Goal: Task Accomplishment & Management: Use online tool/utility

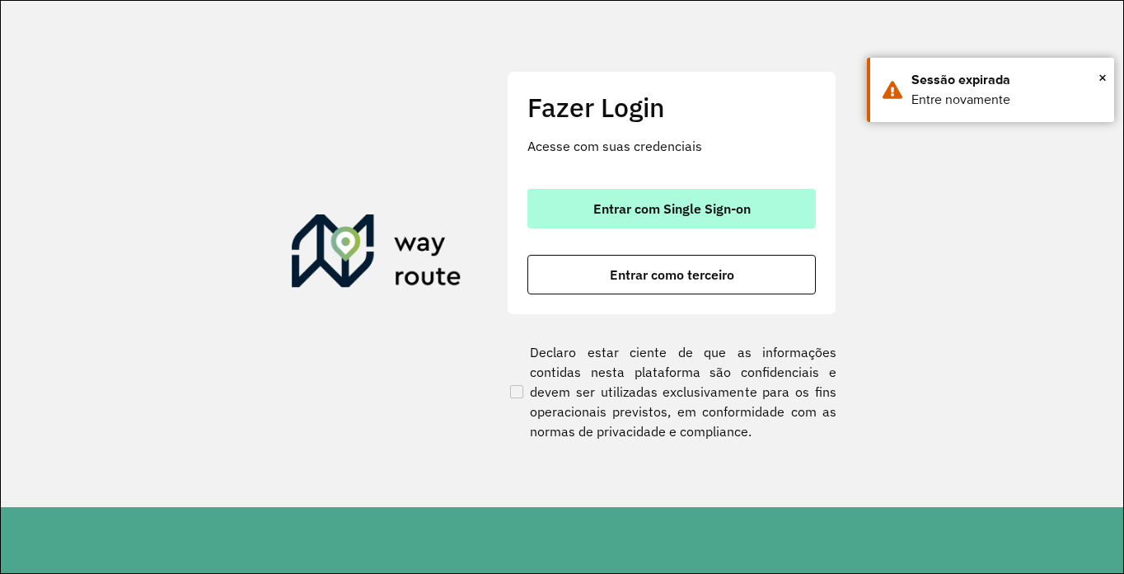
click at [741, 211] on span "Entrar com Single Sign-on" at bounding box center [671, 208] width 157 height 13
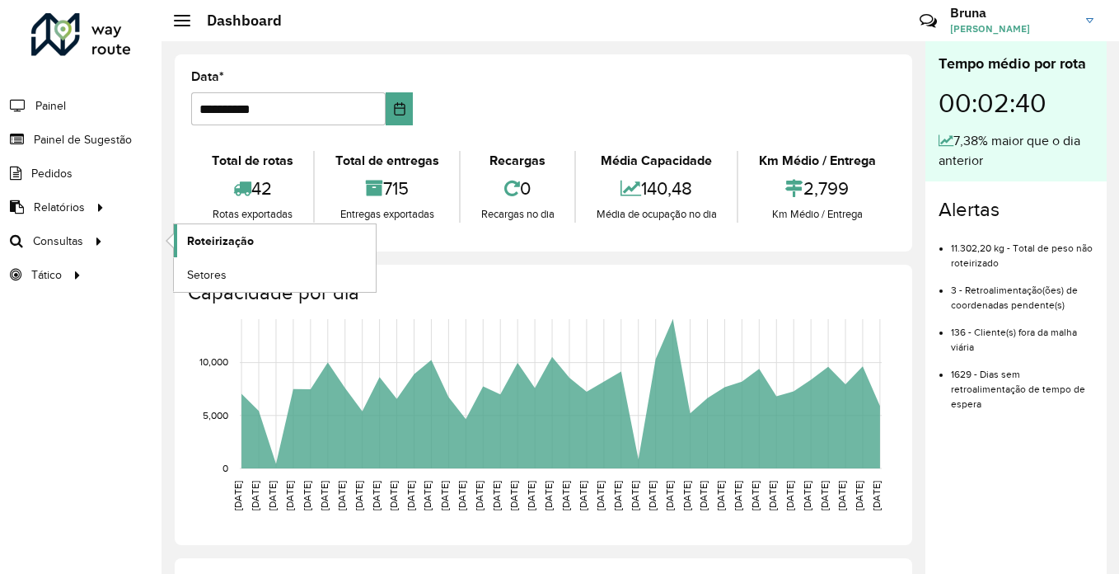
click at [208, 238] on span "Roteirização" at bounding box center [220, 240] width 67 height 17
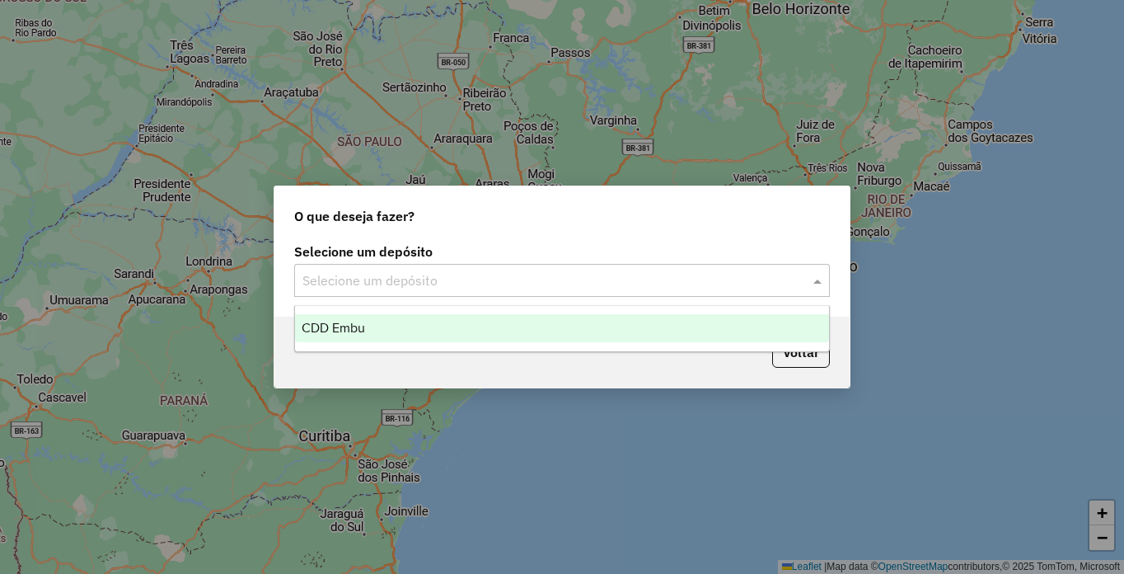
click at [442, 280] on input "text" at bounding box center [545, 281] width 486 height 20
click at [446, 321] on div "CDD Embu" at bounding box center [562, 328] width 534 height 28
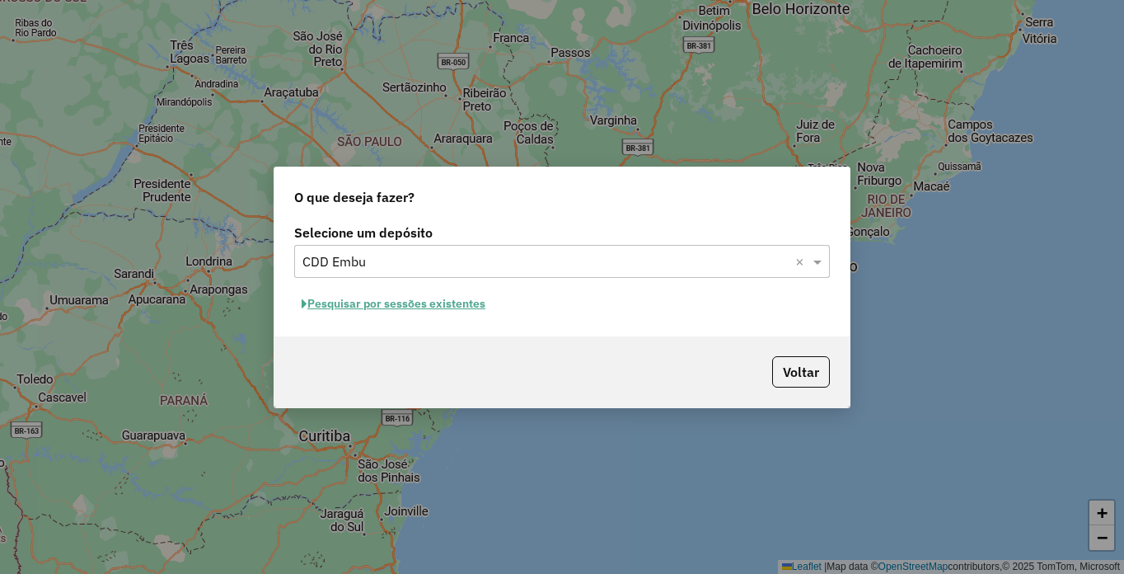
click at [466, 313] on button "Pesquisar por sessões existentes" at bounding box center [393, 304] width 199 height 26
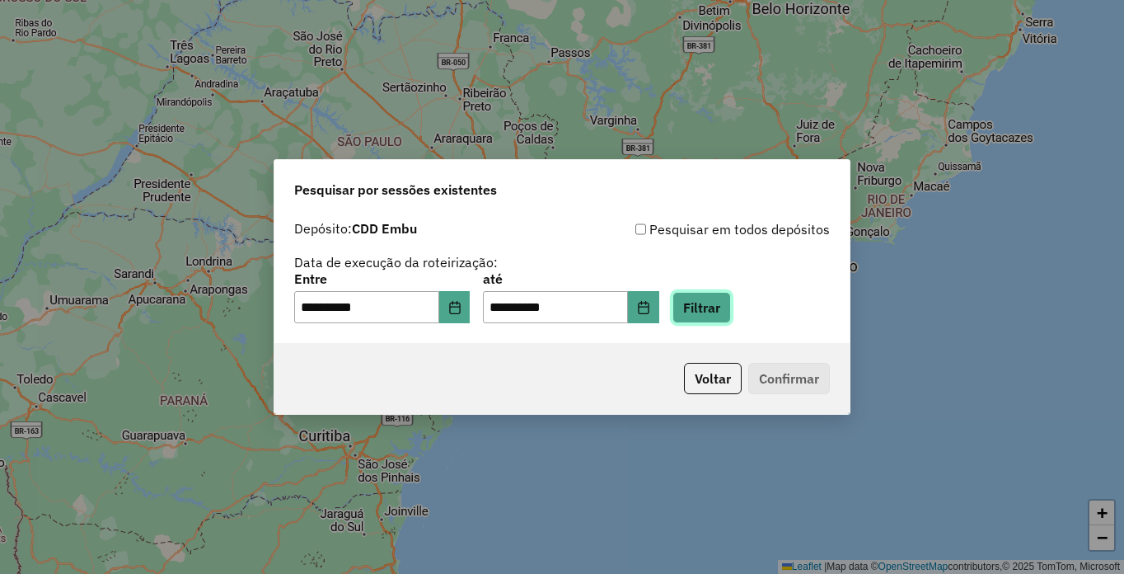
click at [731, 306] on button "Filtrar" at bounding box center [701, 307] width 59 height 31
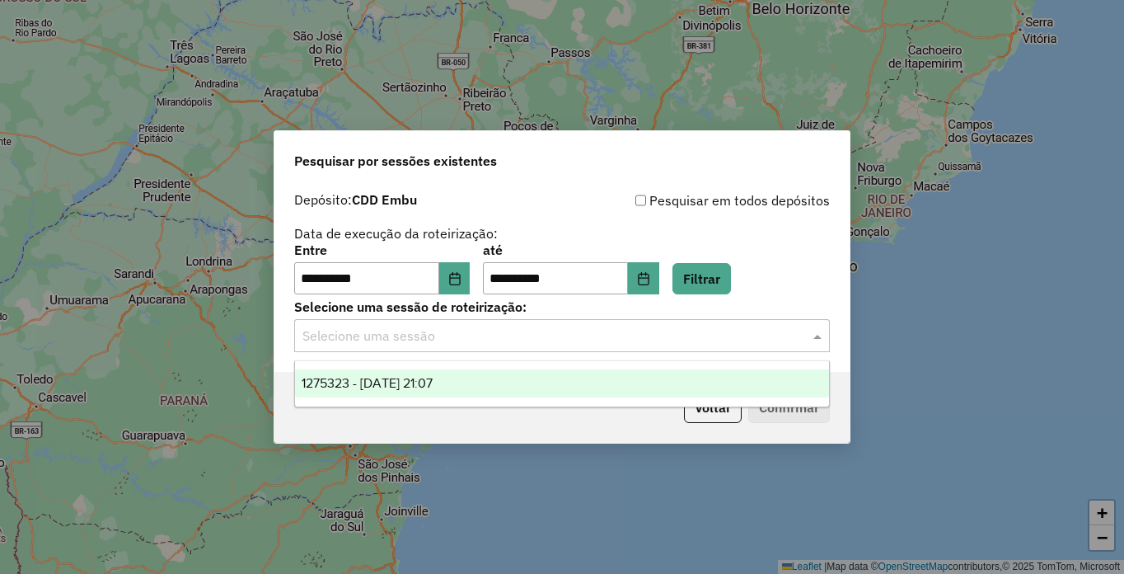
click at [424, 332] on input "text" at bounding box center [545, 336] width 486 height 20
click at [433, 383] on span "1275323 - 13/09/2025 21:07" at bounding box center [367, 383] width 131 height 14
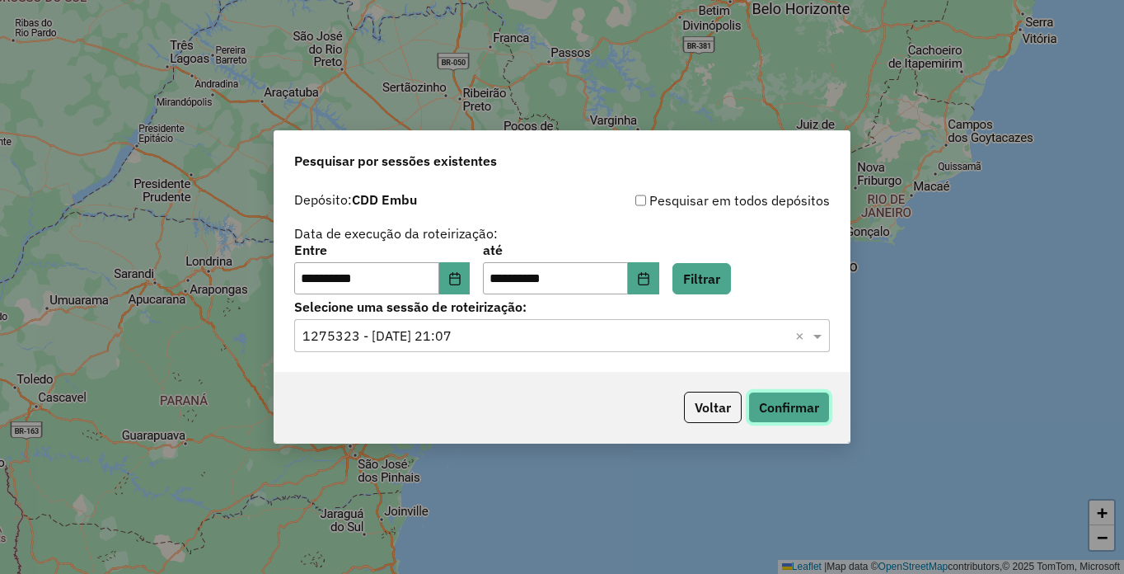
click at [765, 419] on button "Confirmar" at bounding box center [789, 406] width 82 height 31
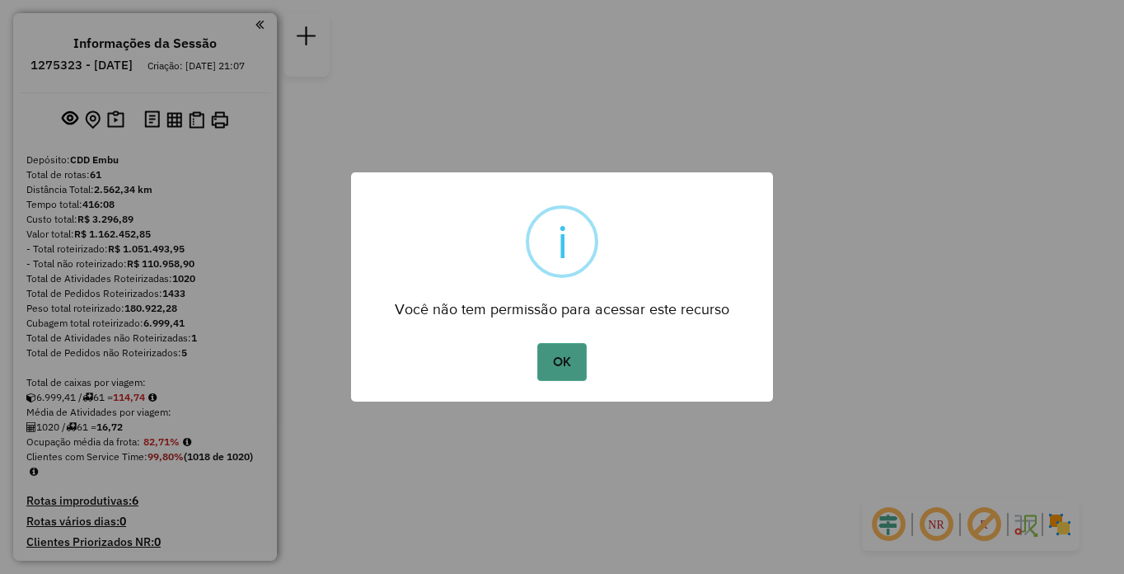
click at [574, 361] on button "OK" at bounding box center [561, 362] width 49 height 38
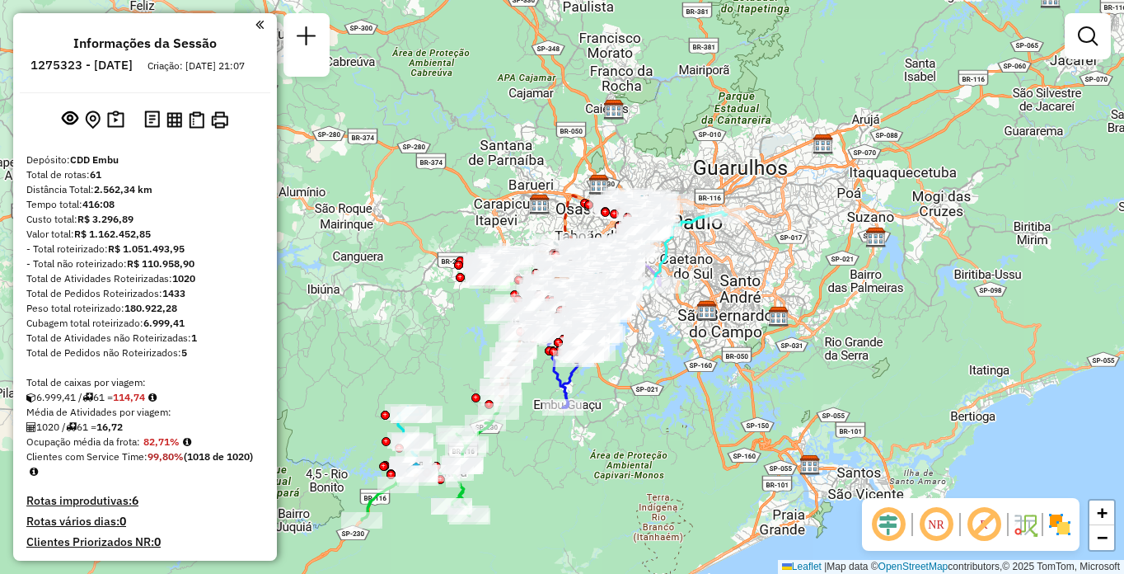
click at [943, 545] on div "NR R" at bounding box center [971, 524] width 218 height 53
click at [934, 530] on em at bounding box center [936, 524] width 40 height 40
click at [978, 531] on em at bounding box center [984, 524] width 40 height 40
click at [1063, 528] on img at bounding box center [1059, 524] width 26 height 26
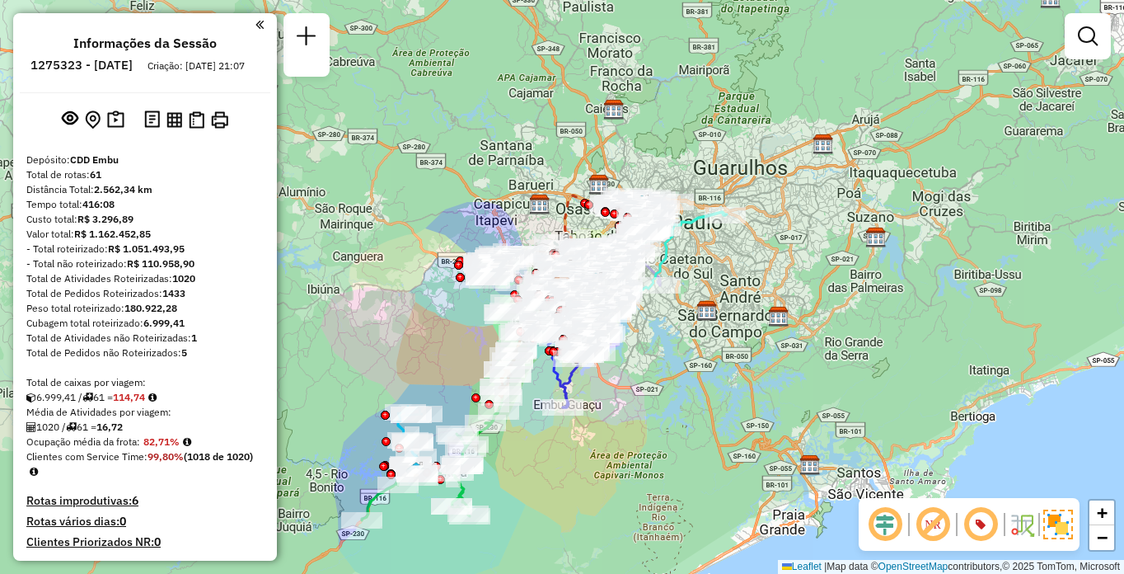
scroll to position [936, 0]
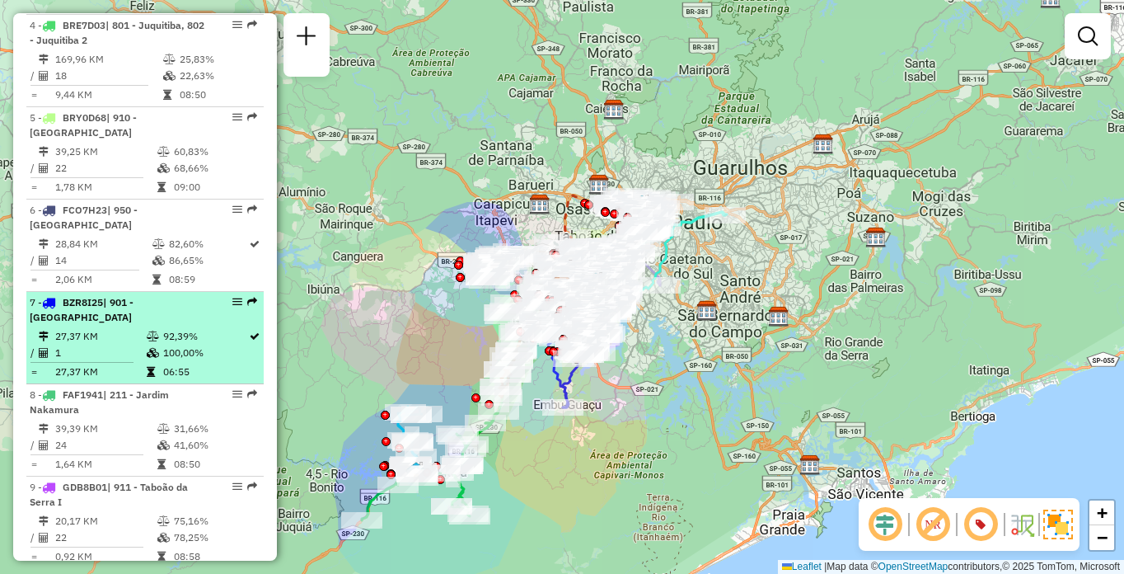
click at [159, 307] on div "7 - BZR8I25 | 901 - [GEOGRAPHIC_DATA]" at bounding box center [117, 310] width 175 height 30
select select "**********"
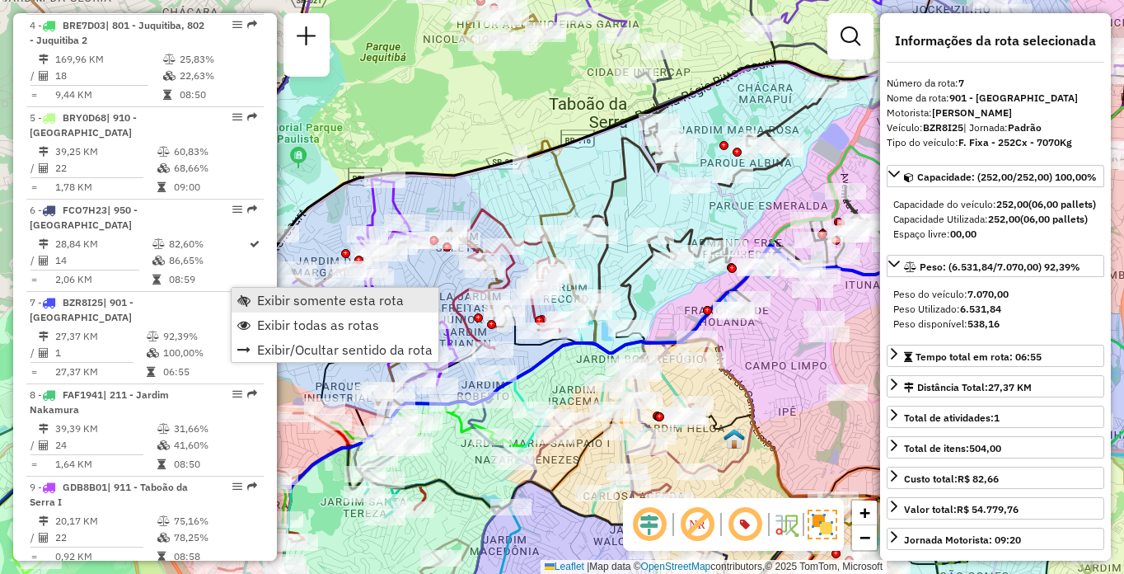
click at [283, 293] on span "Exibir somente esta rota" at bounding box center [330, 299] width 147 height 13
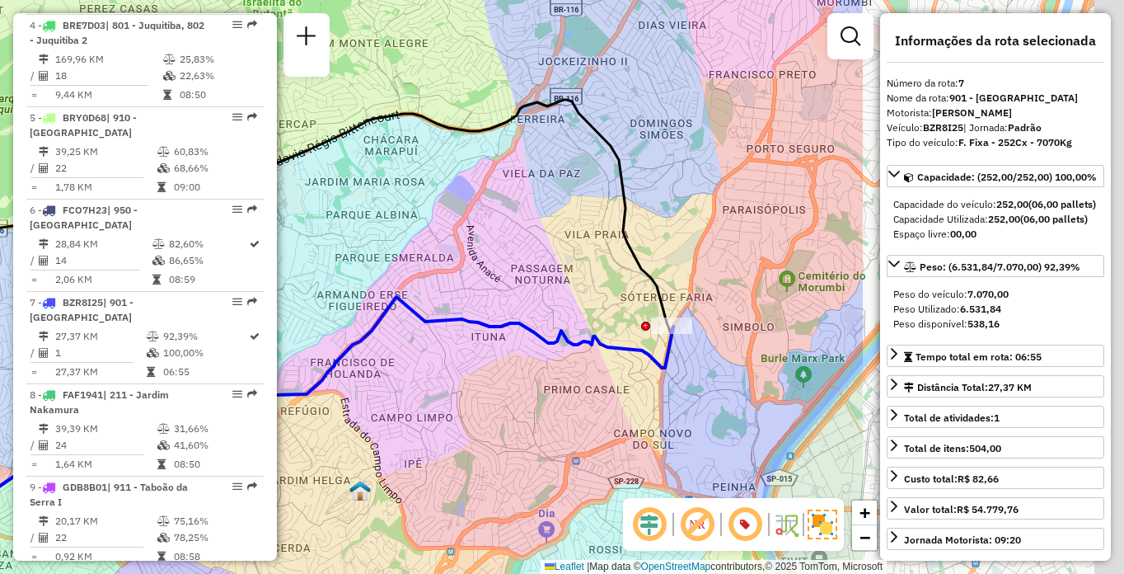
drag, startPoint x: 834, startPoint y: 339, endPoint x: 501, endPoint y: 368, distance: 334.1
click at [501, 368] on div "Janela de atendimento Grade de atendimento Capacidade Transportadoras Veículos …" at bounding box center [562, 287] width 1124 height 574
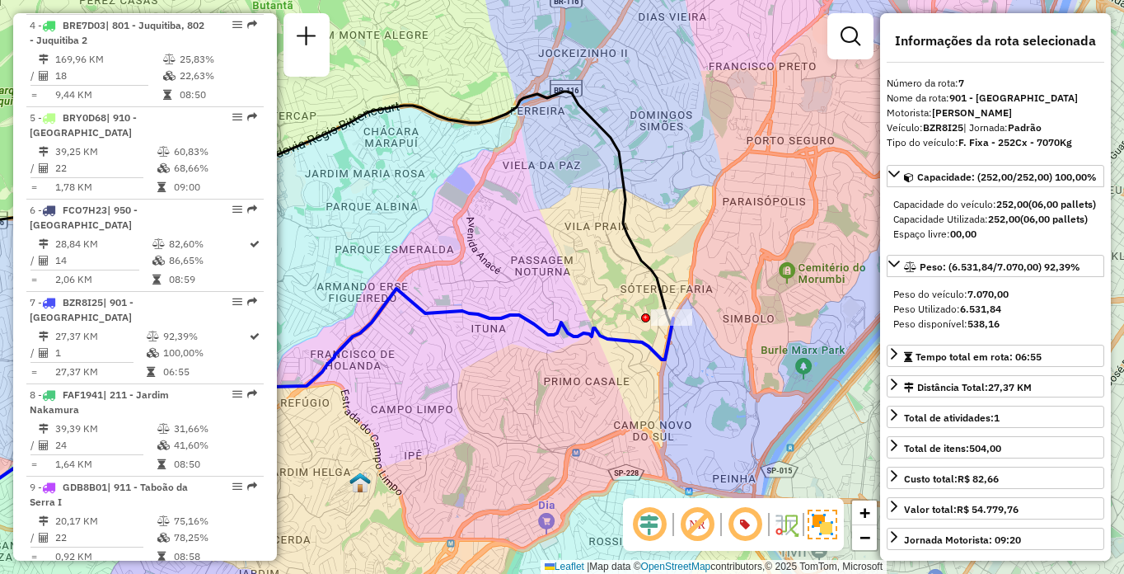
scroll to position [5964, 0]
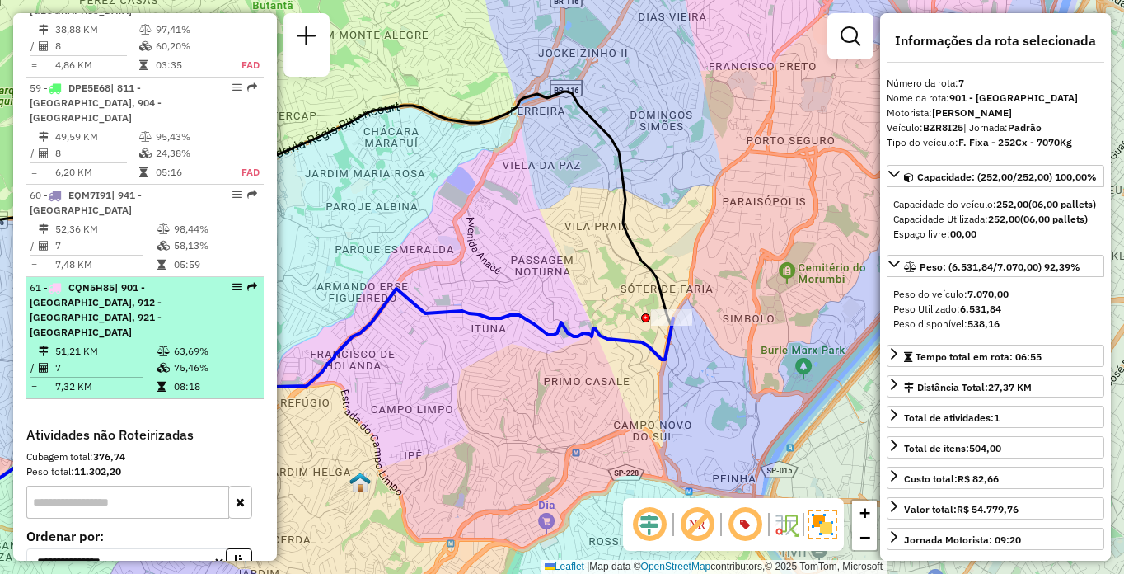
click at [165, 346] on icon at bounding box center [163, 351] width 12 height 10
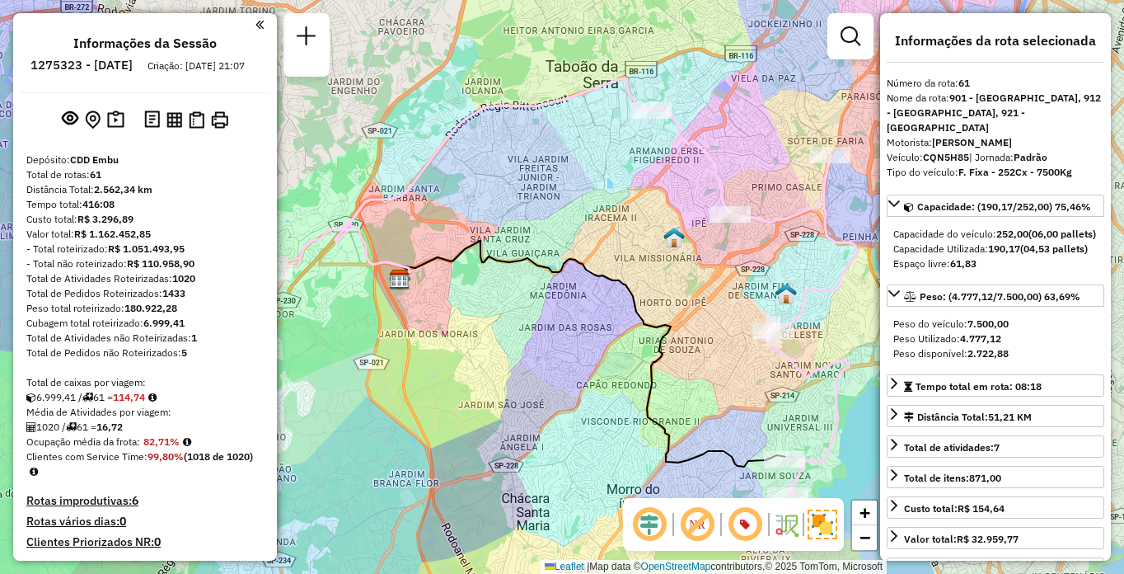
scroll to position [2258, 0]
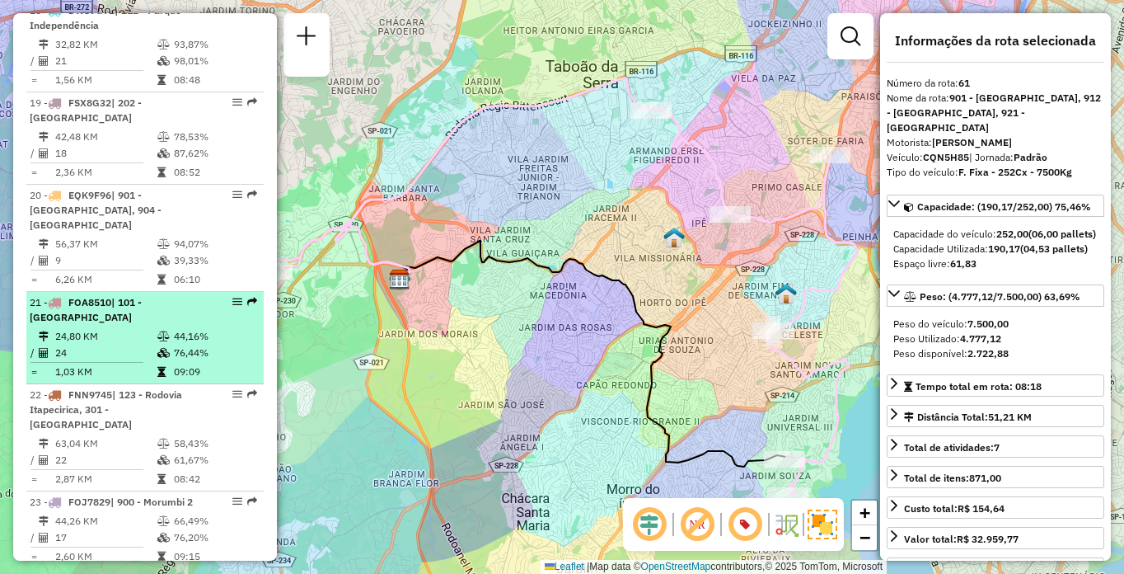
click at [119, 361] on td at bounding box center [93, 362] width 127 height 2
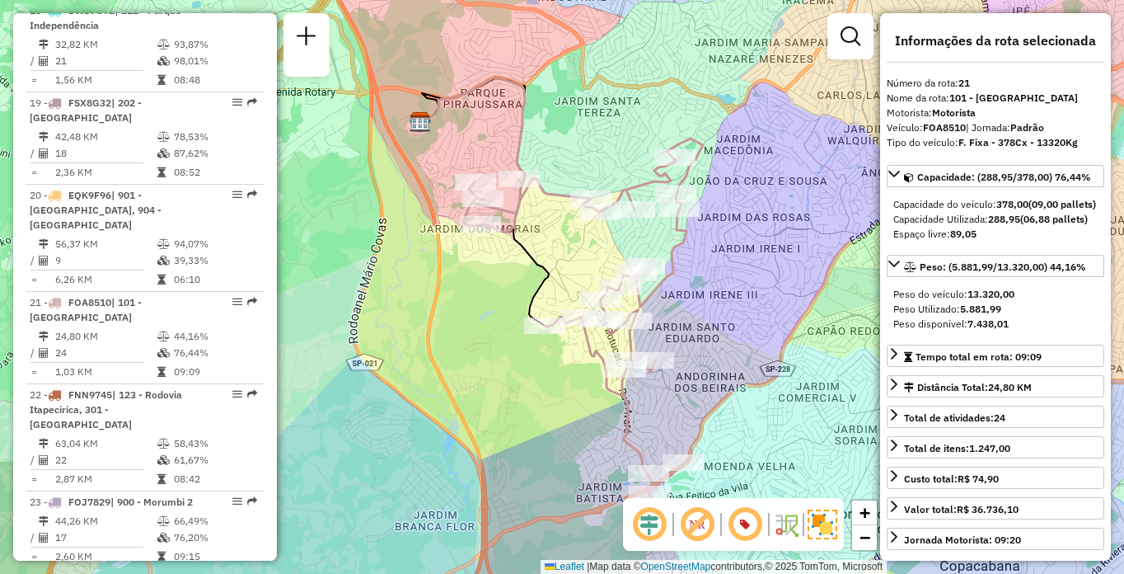
scroll to position [3240, 0]
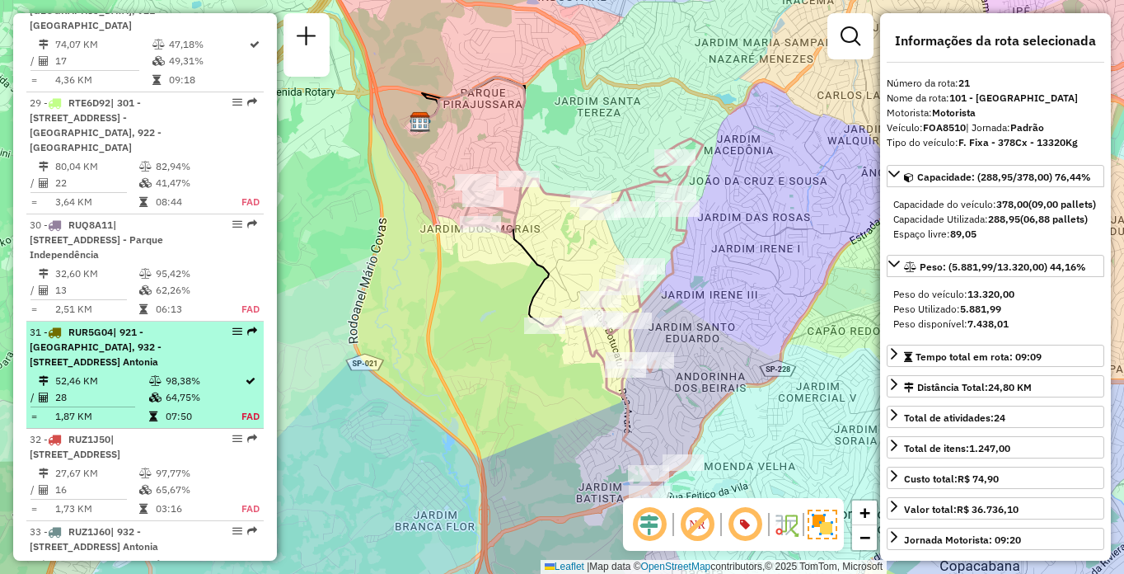
click at [188, 325] on div "31 - RUR5G04 | 921 - [GEOGRAPHIC_DATA], 932 - [STREET_ADDRESS]" at bounding box center [117, 347] width 175 height 44
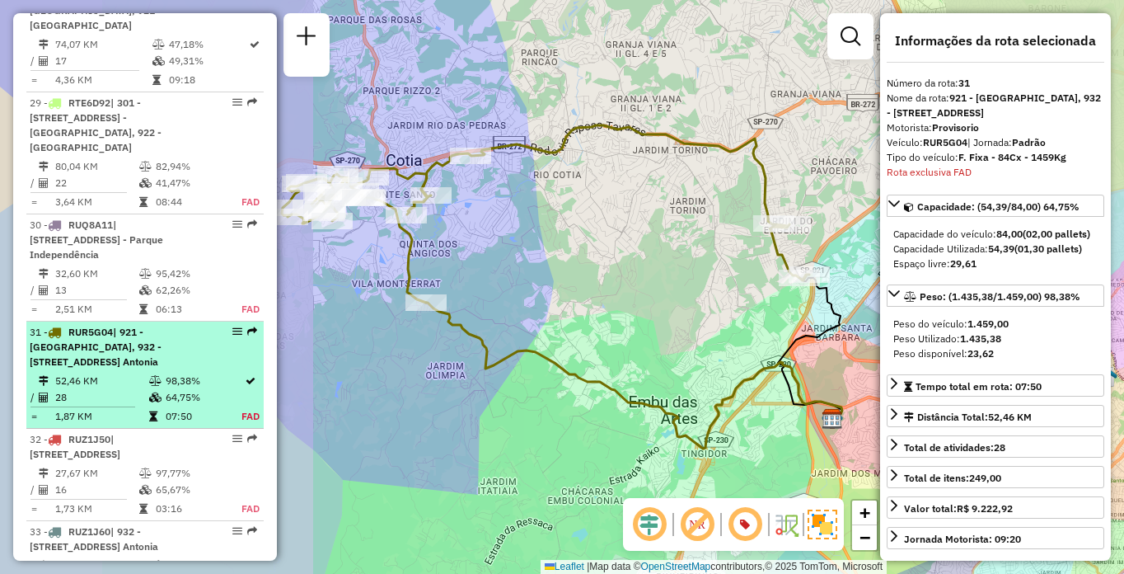
scroll to position [3504, 0]
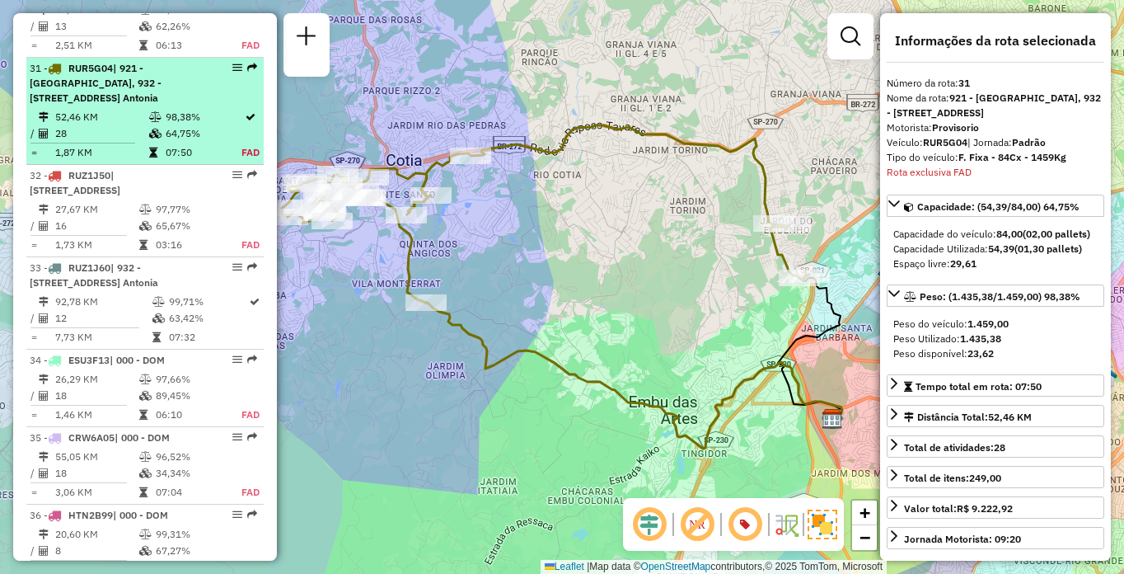
click at [77, 109] on td "52,46 KM" at bounding box center [101, 117] width 94 height 16
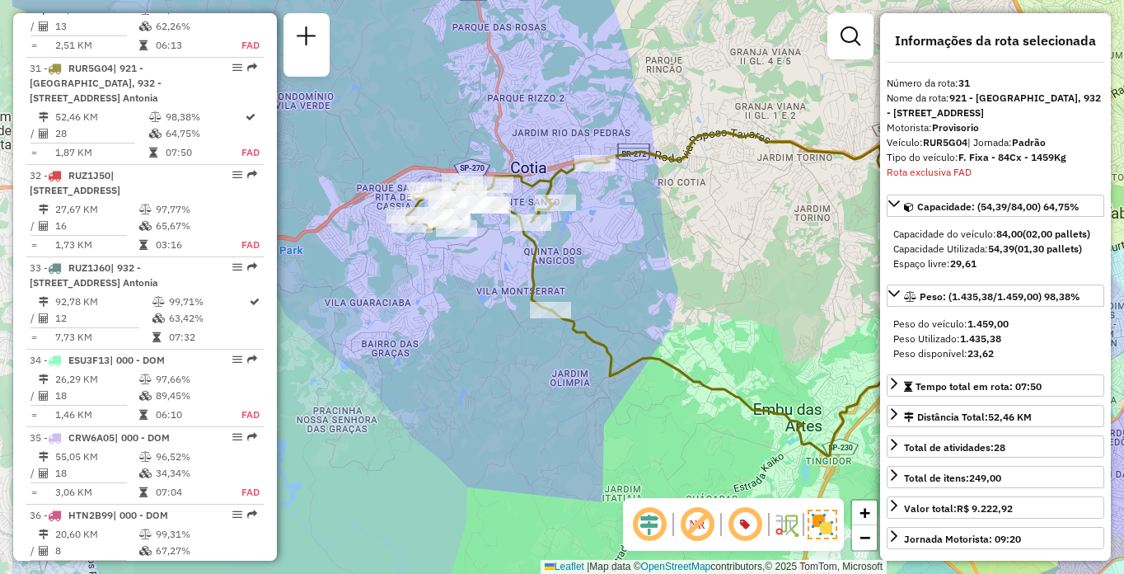
drag, startPoint x: 610, startPoint y: 276, endPoint x: 683, endPoint y: 344, distance: 100.3
click at [683, 344] on div "Janela de atendimento Grade de atendimento Capacidade Transportadoras Veículos …" at bounding box center [562, 287] width 1124 height 574
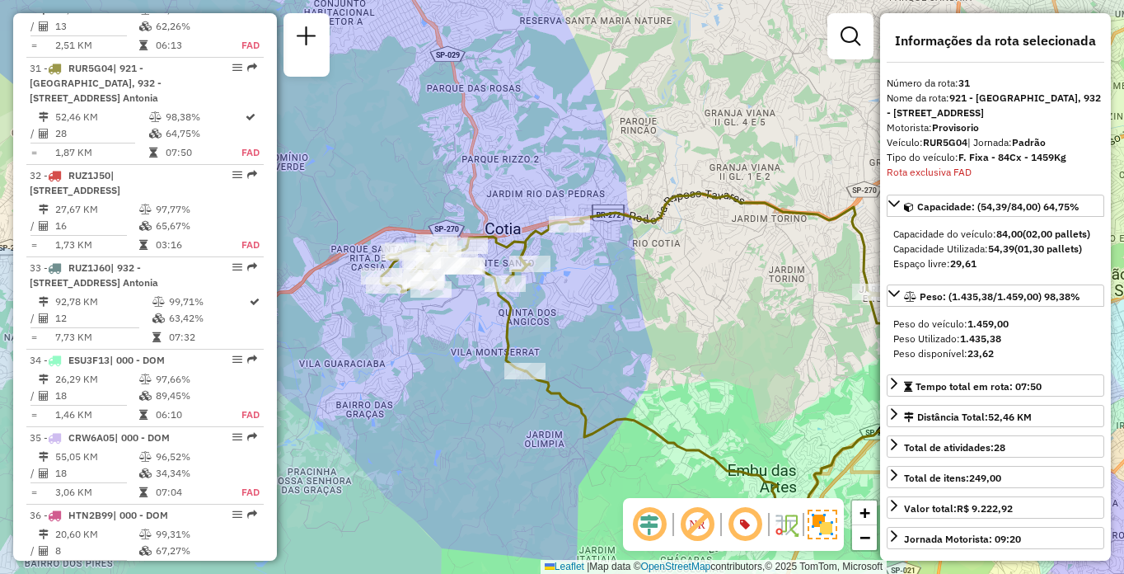
scroll to position [489, 0]
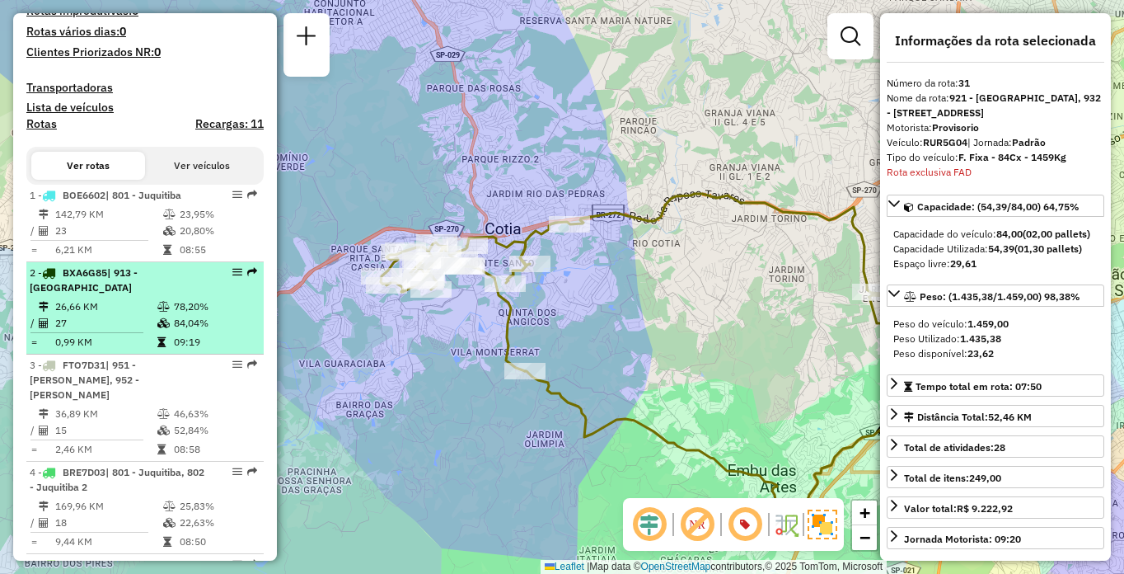
click at [101, 315] on td "26,66 KM" at bounding box center [105, 306] width 102 height 16
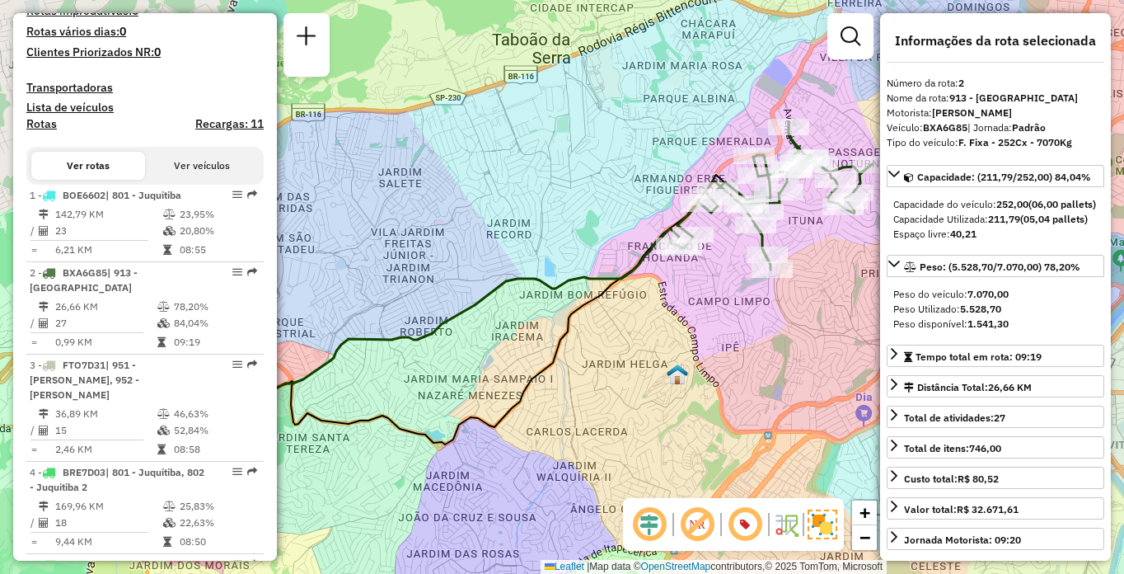
drag, startPoint x: 815, startPoint y: 304, endPoint x: 712, endPoint y: 314, distance: 103.5
click at [712, 314] on div "Janela de atendimento Grade de atendimento Capacidade Transportadoras Veículos …" at bounding box center [562, 287] width 1124 height 574
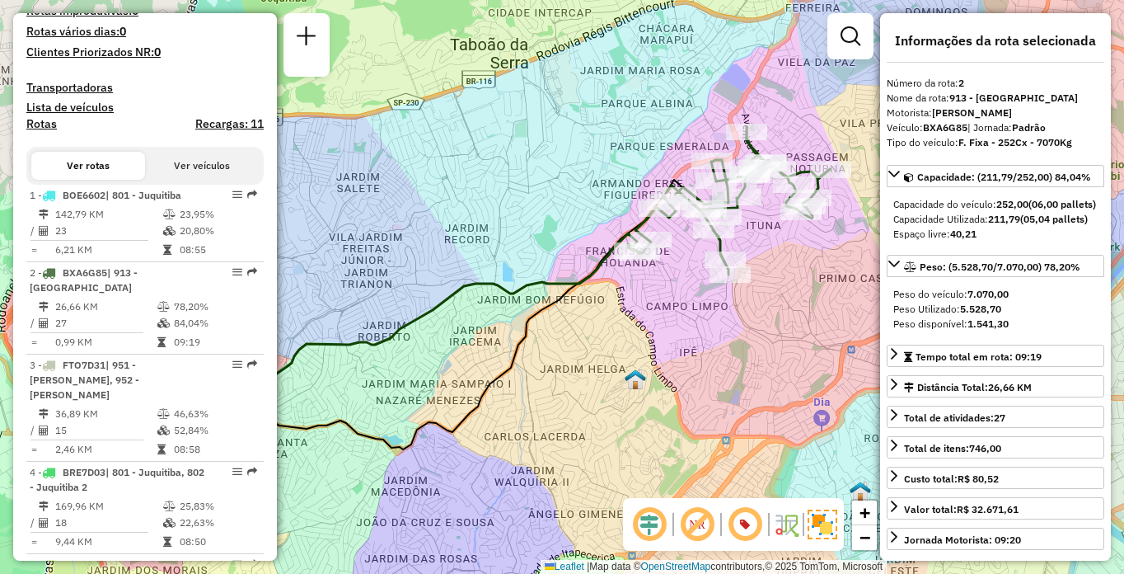
scroll to position [1796, 0]
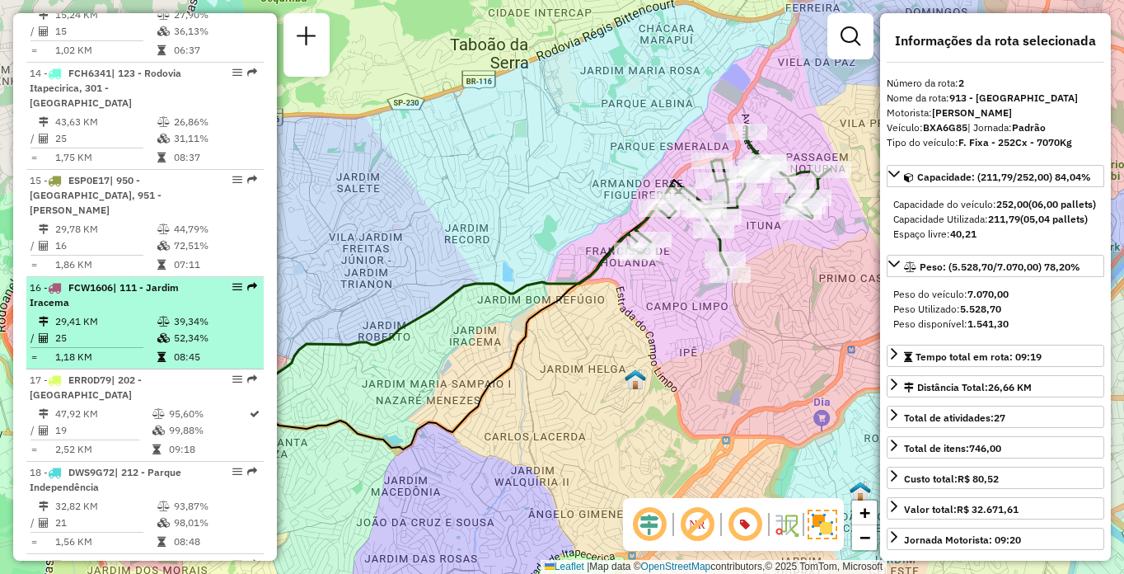
click at [141, 319] on td "29,41 KM" at bounding box center [105, 321] width 102 height 16
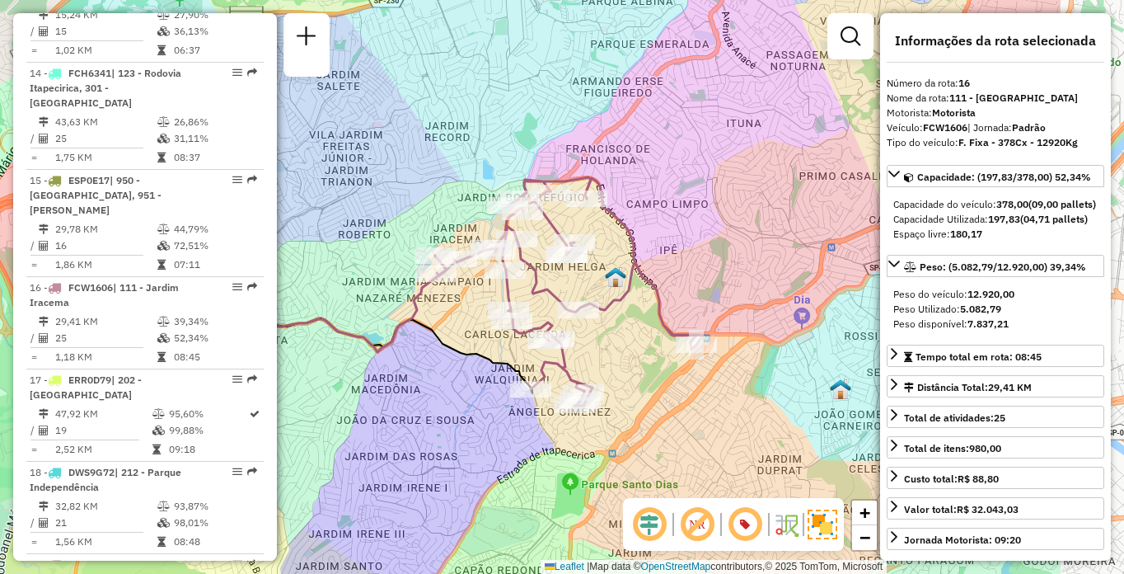
drag, startPoint x: 763, startPoint y: 375, endPoint x: 633, endPoint y: 380, distance: 130.3
click at [633, 380] on div "Janela de atendimento Grade de atendimento Capacidade Transportadoras Veículos …" at bounding box center [562, 287] width 1124 height 574
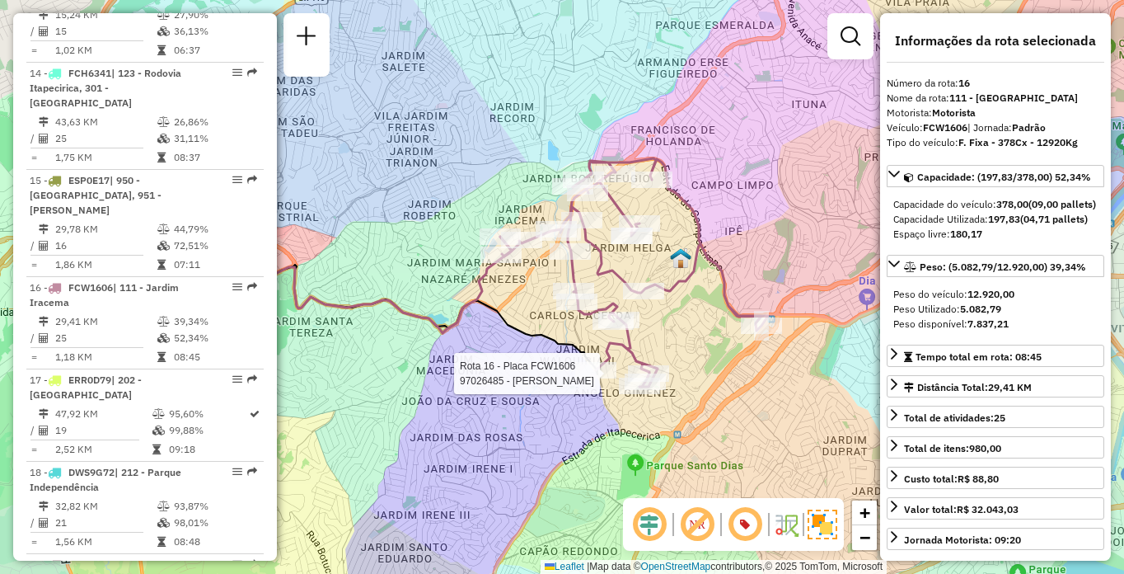
drag, startPoint x: 647, startPoint y: 328, endPoint x: 720, endPoint y: 307, distance: 76.4
click at [720, 307] on div "Rota 16 - Placa FCW1606 97026485 - [PERSON_NAME] GOM Janela de atendimento Grad…" at bounding box center [562, 287] width 1124 height 574
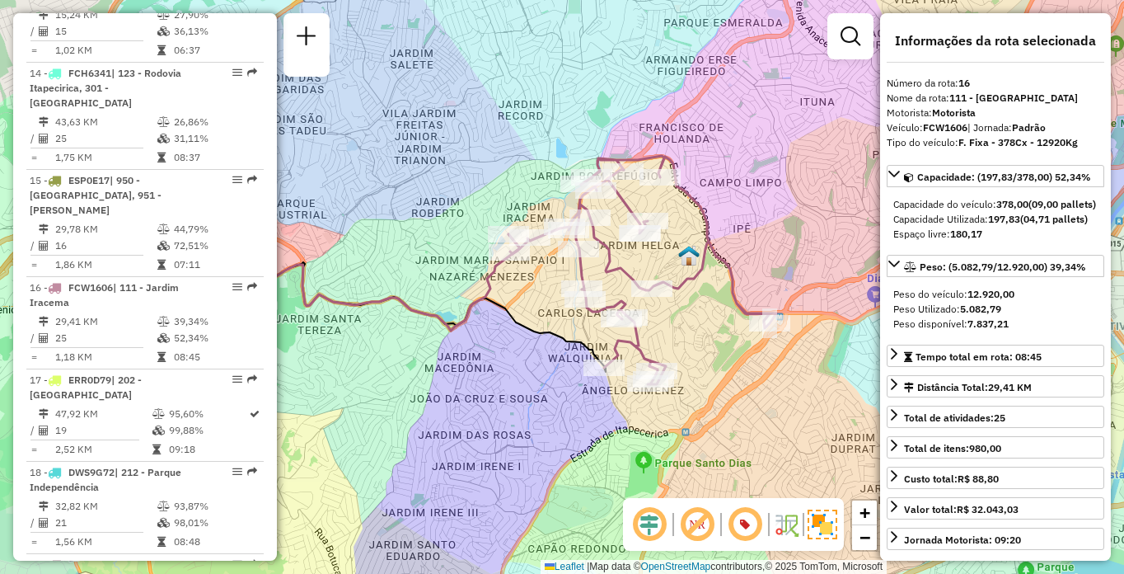
scroll to position [2258, 0]
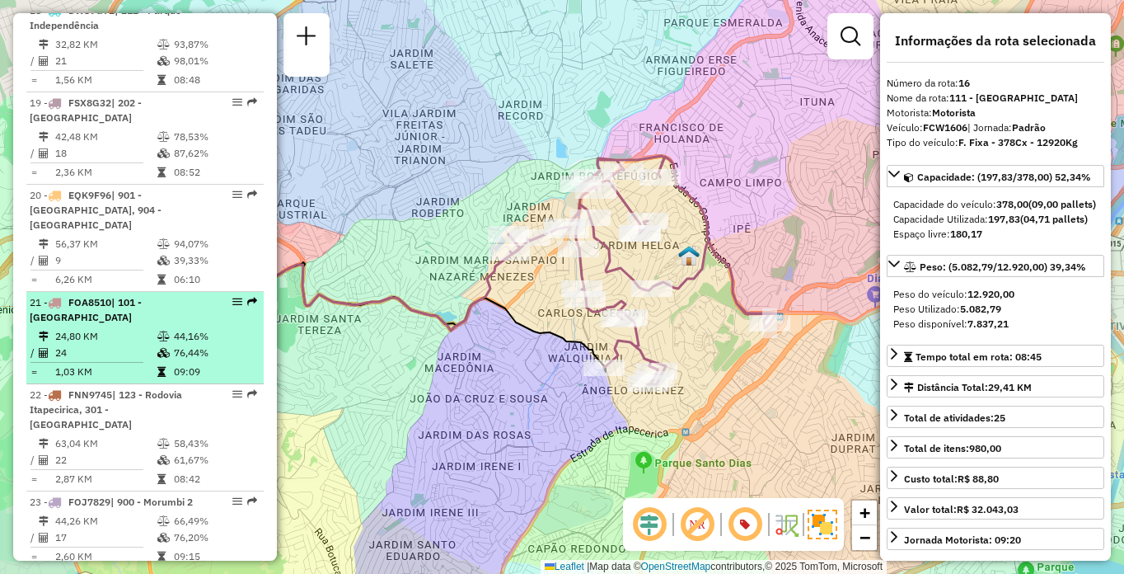
click at [189, 296] on div "21 - FOA8510 | 101 - [GEOGRAPHIC_DATA]" at bounding box center [117, 310] width 175 height 30
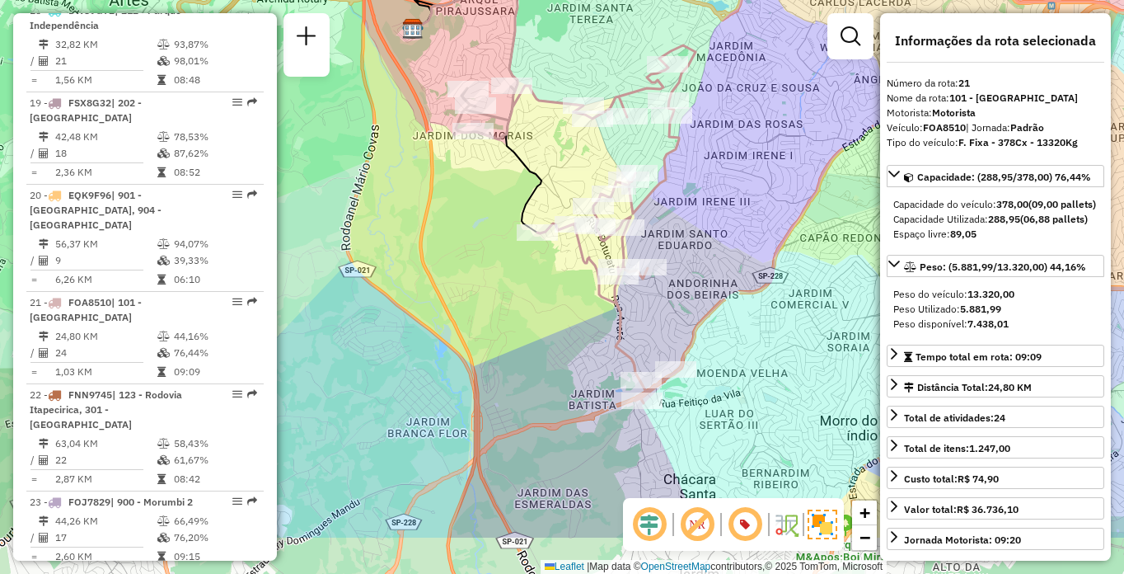
drag, startPoint x: 748, startPoint y: 368, endPoint x: 741, endPoint y: 275, distance: 93.4
click at [741, 275] on div "Janela de atendimento Grade de atendimento Capacidade Transportadoras Veículos …" at bounding box center [562, 287] width 1124 height 574
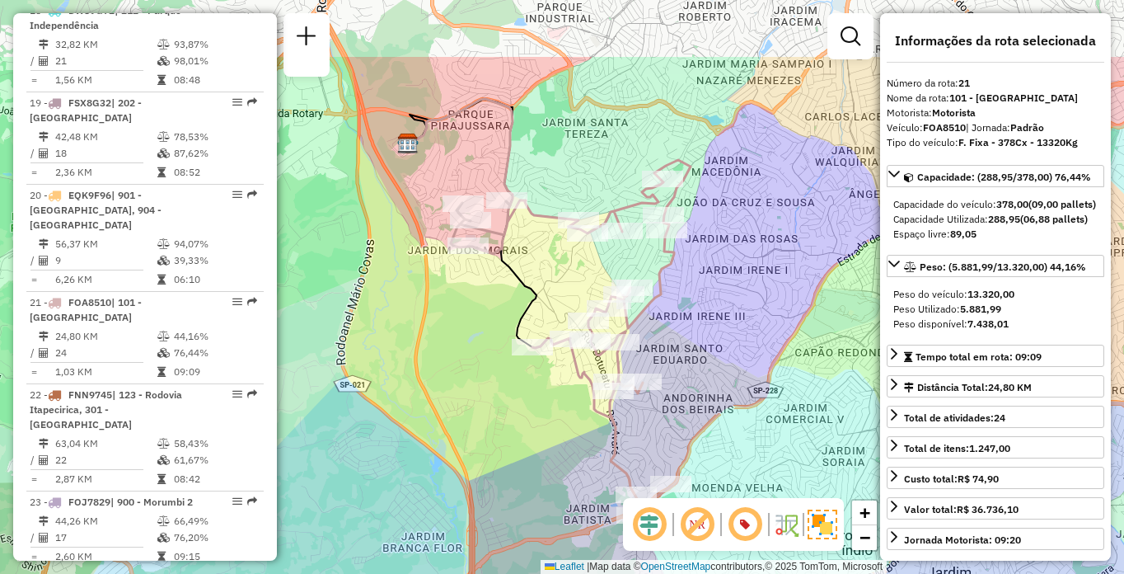
drag, startPoint x: 707, startPoint y: 199, endPoint x: 702, endPoint y: 322, distance: 122.9
click at [702, 322] on div "Janela de atendimento Grade de atendimento Capacidade Transportadoras Veículos …" at bounding box center [562, 287] width 1124 height 574
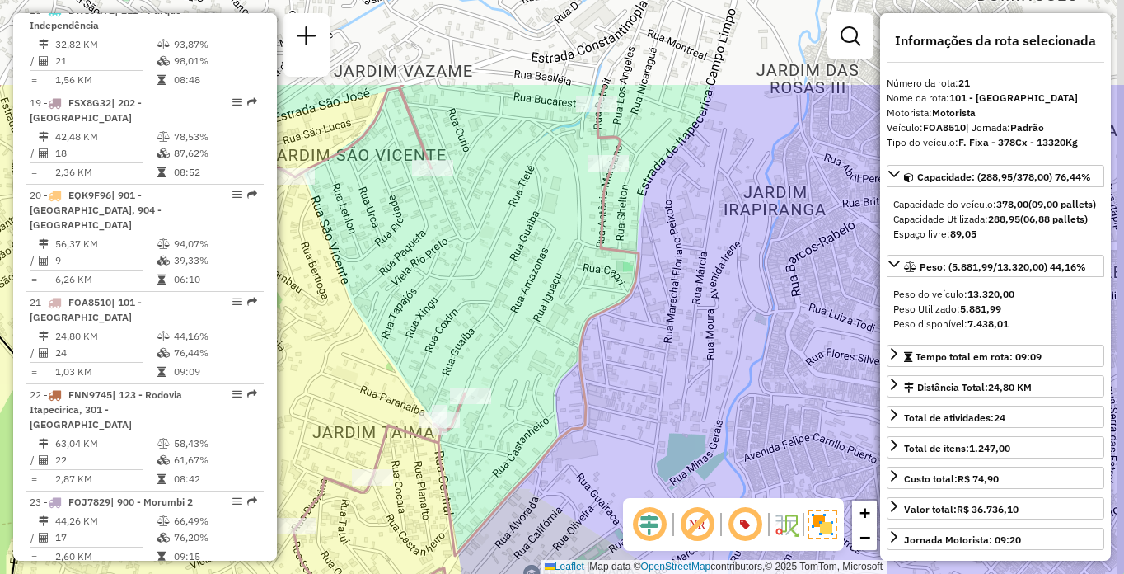
drag, startPoint x: 682, startPoint y: 284, endPoint x: 668, endPoint y: 325, distance: 42.7
click at [668, 325] on div "Janela de atendimento Grade de atendimento Capacidade Transportadoras Veículos …" at bounding box center [562, 287] width 1124 height 574
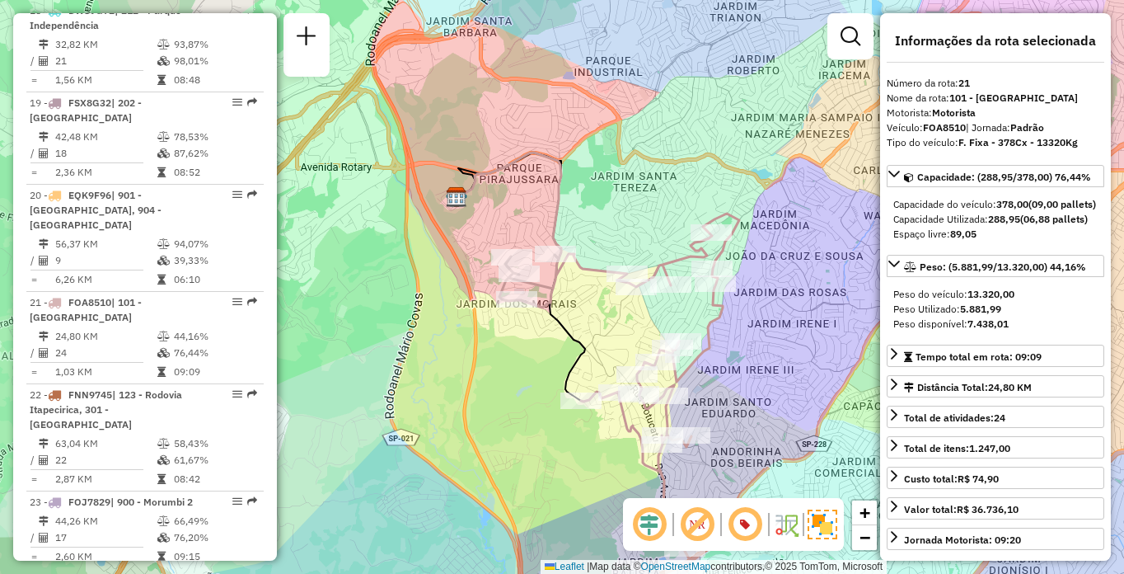
drag, startPoint x: 588, startPoint y: 299, endPoint x: 614, endPoint y: 293, distance: 27.0
click at [611, 295] on div "Janela de atendimento Grade de atendimento Capacidade Transportadoras Veículos …" at bounding box center [562, 287] width 1124 height 574
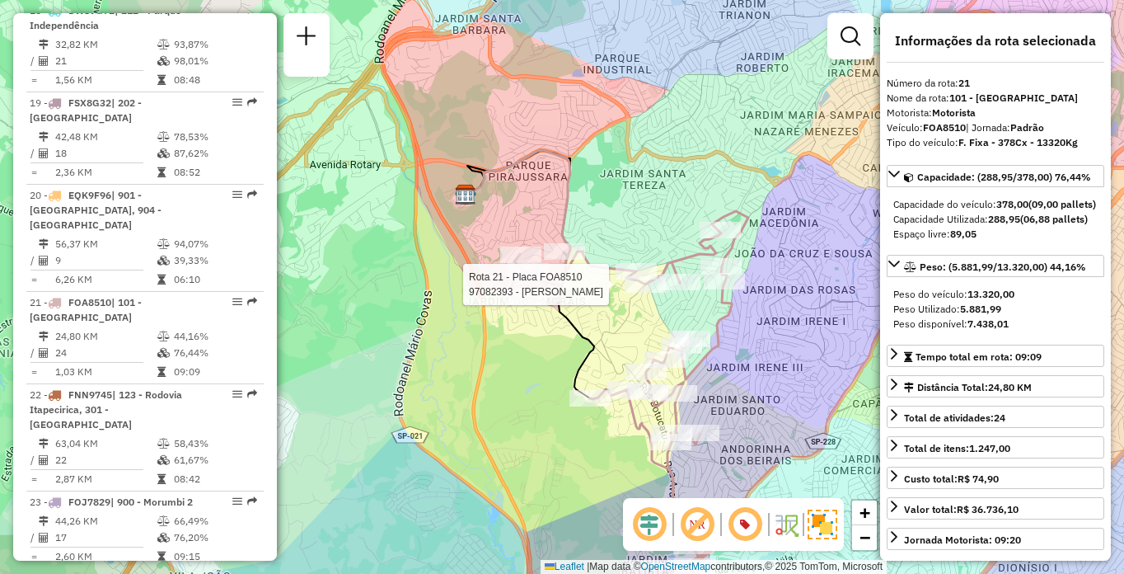
scroll to position [3026, 0]
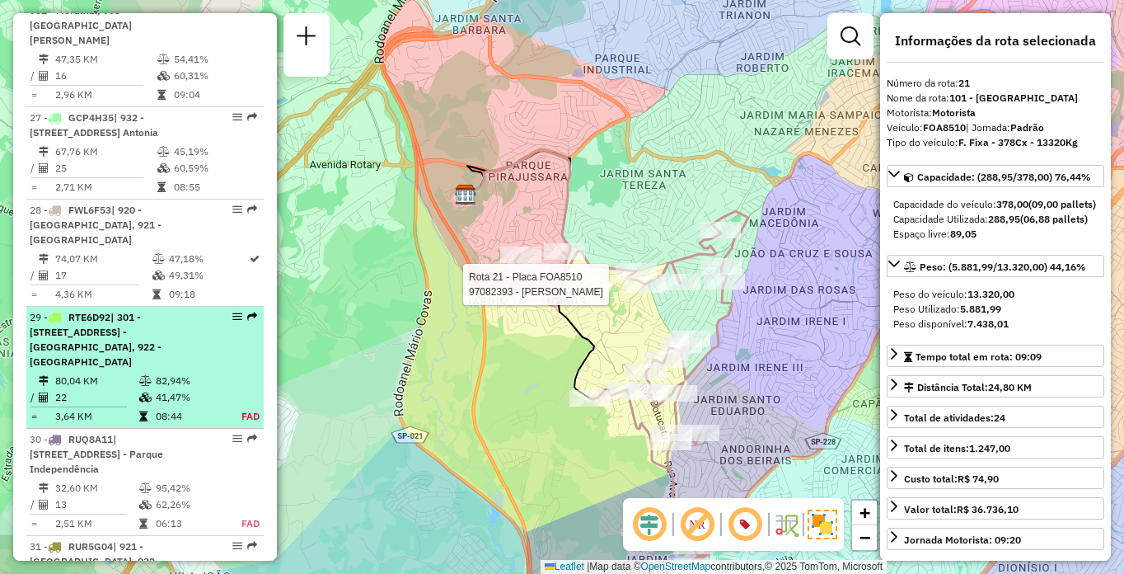
click at [160, 311] on span "| 301 - [STREET_ADDRESS] - [GEOGRAPHIC_DATA], 922 - [GEOGRAPHIC_DATA]" at bounding box center [96, 339] width 132 height 57
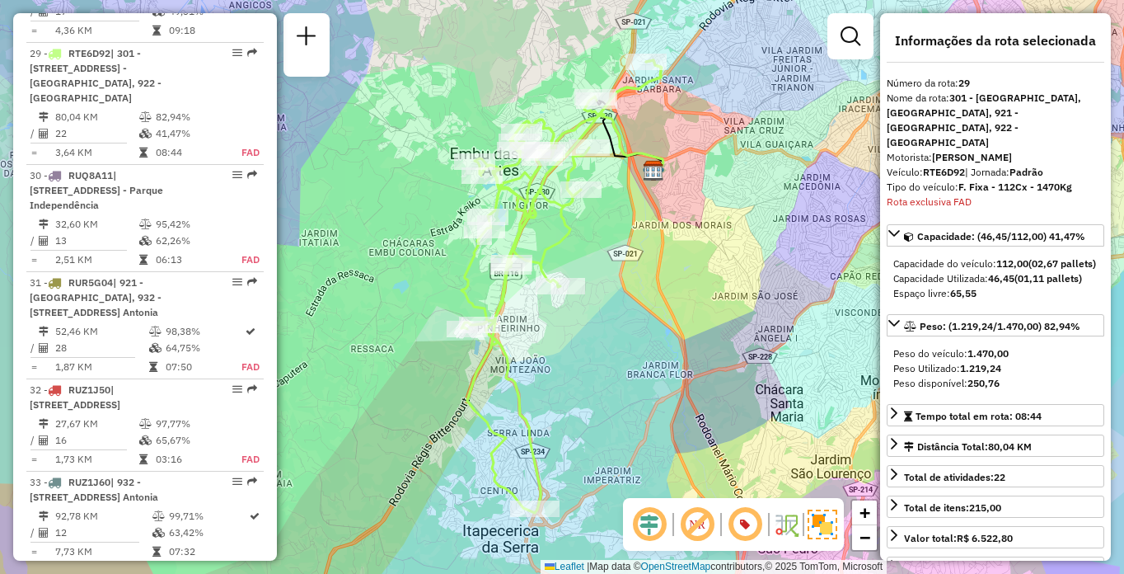
scroll to position [1121, 0]
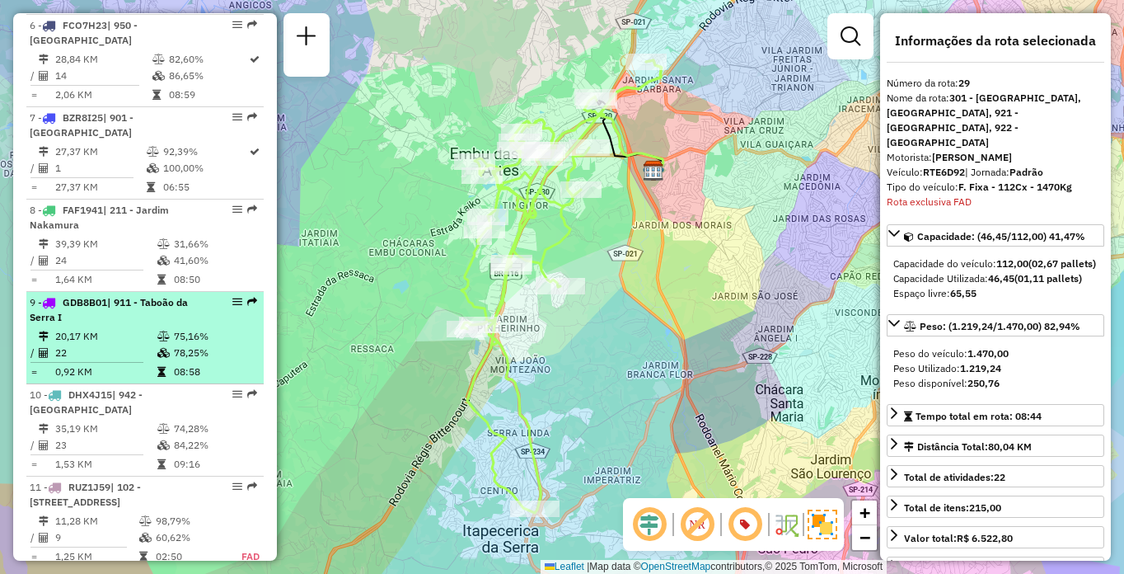
click at [86, 302] on div "9 - GDB8B01 | 911 - Taboão da Serra I" at bounding box center [117, 310] width 175 height 30
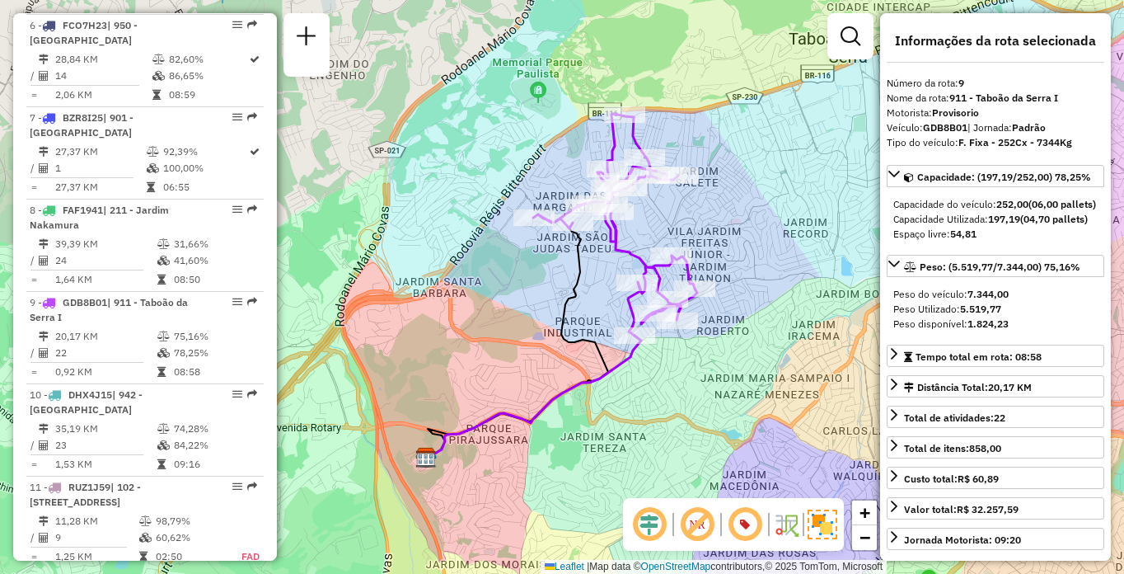
scroll to position [766, 0]
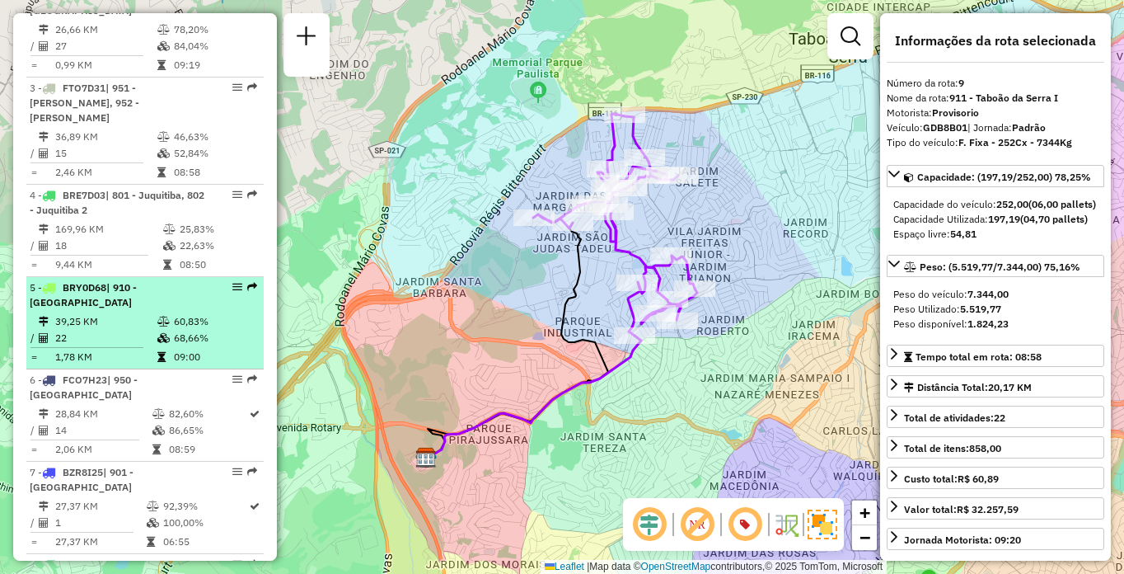
click at [98, 292] on span "BRY0D68" at bounding box center [85, 287] width 44 height 12
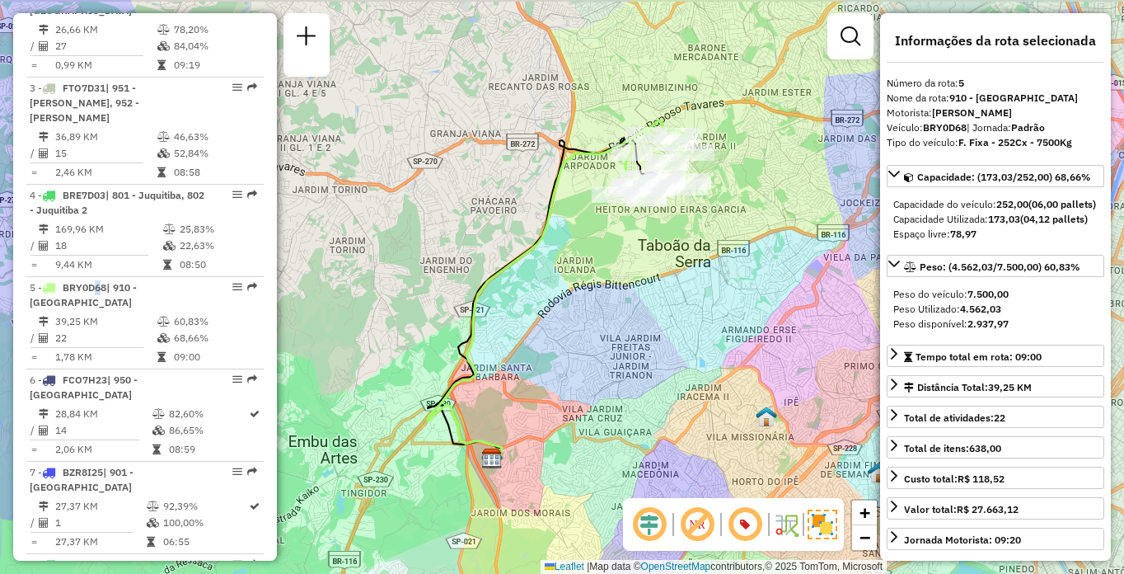
drag, startPoint x: 702, startPoint y: 297, endPoint x: 686, endPoint y: 342, distance: 47.2
click at [686, 342] on div "Janela de atendimento Grade de atendimento Capacidade Transportadoras Veículos …" at bounding box center [562, 287] width 1124 height 574
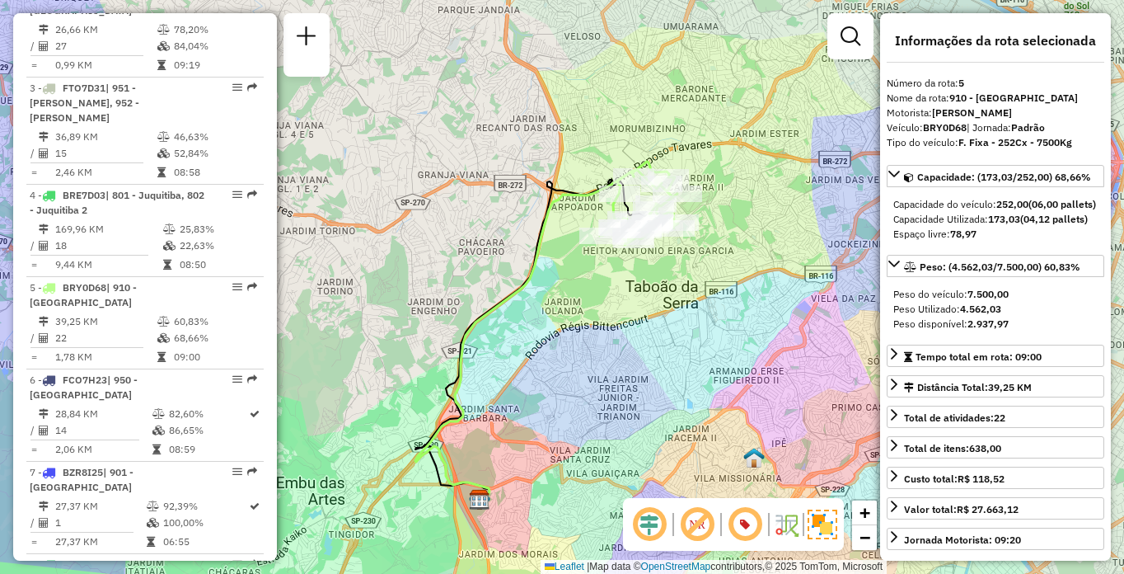
scroll to position [2627, 0]
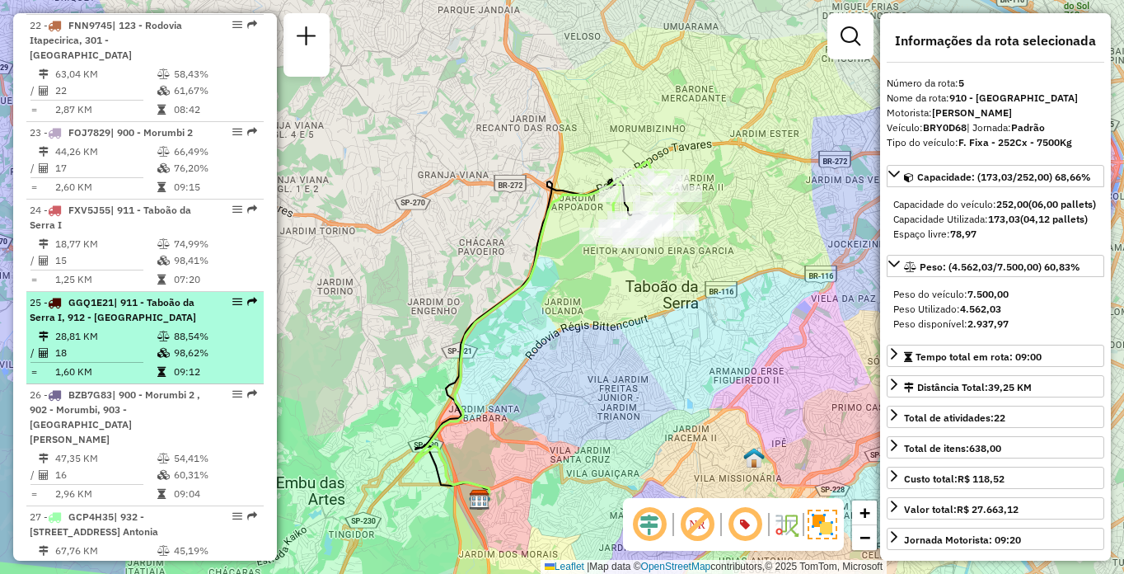
click at [180, 305] on div "25 - GGQ1E21 | 911 - [GEOGRAPHIC_DATA], 912 - [GEOGRAPHIC_DATA]" at bounding box center [117, 310] width 175 height 30
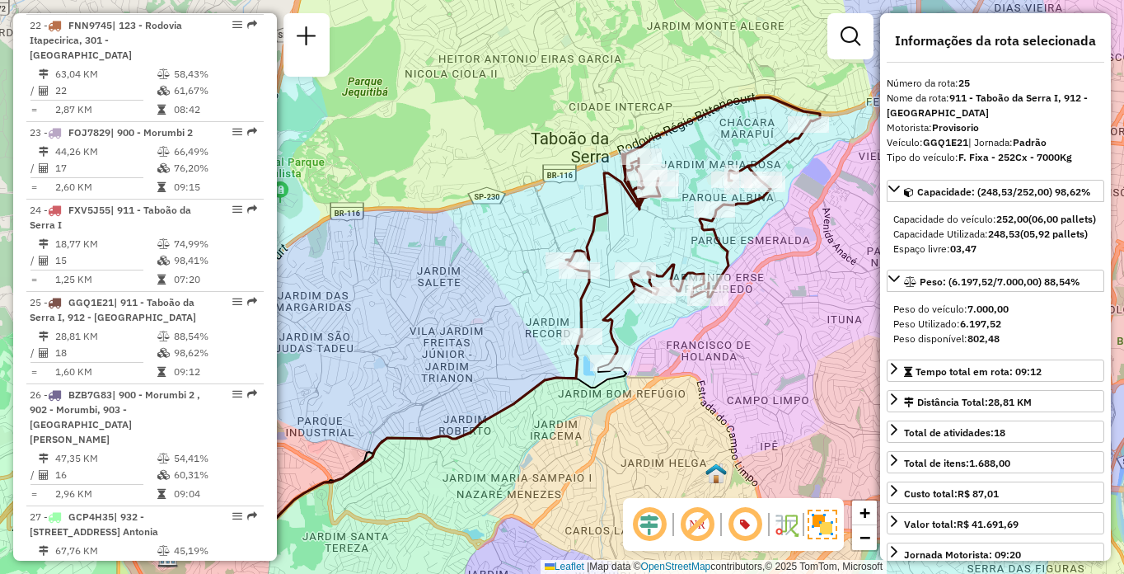
drag, startPoint x: 785, startPoint y: 303, endPoint x: 704, endPoint y: 357, distance: 97.6
click at [704, 357] on div "Janela de atendimento Grade de atendimento Capacidade Transportadoras Veículos …" at bounding box center [562, 287] width 1124 height 574
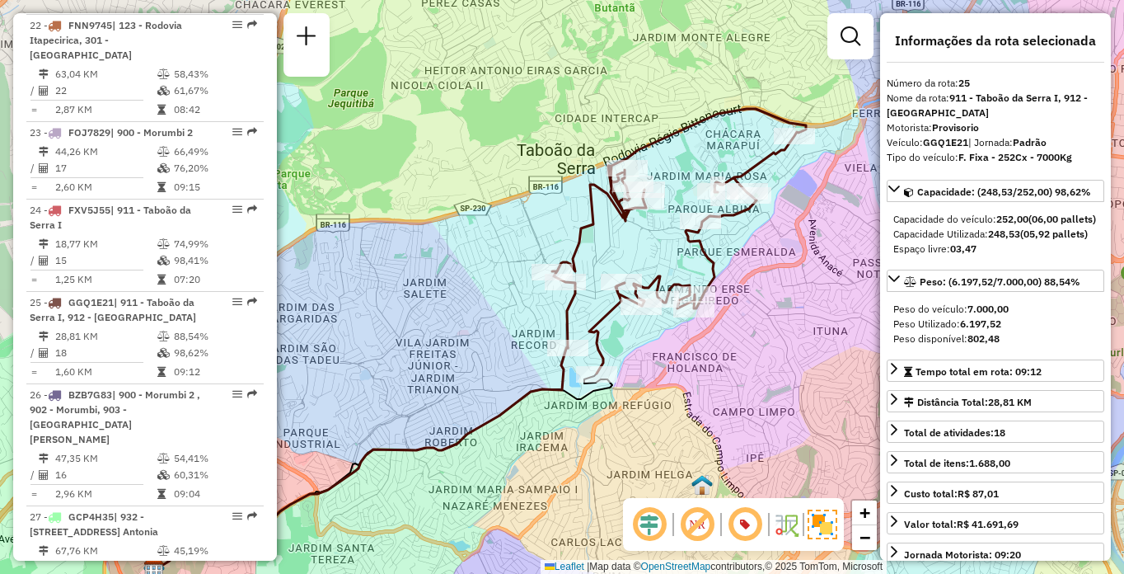
scroll to position [2933, 0]
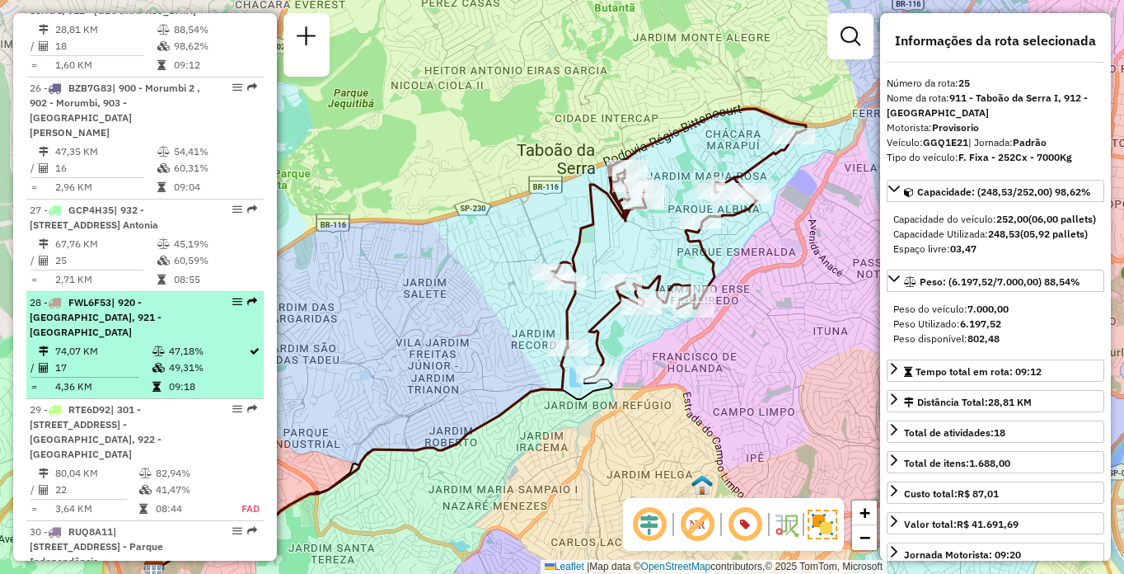
click at [123, 302] on span "| 920 - [GEOGRAPHIC_DATA], 921 - [GEOGRAPHIC_DATA]" at bounding box center [96, 317] width 132 height 42
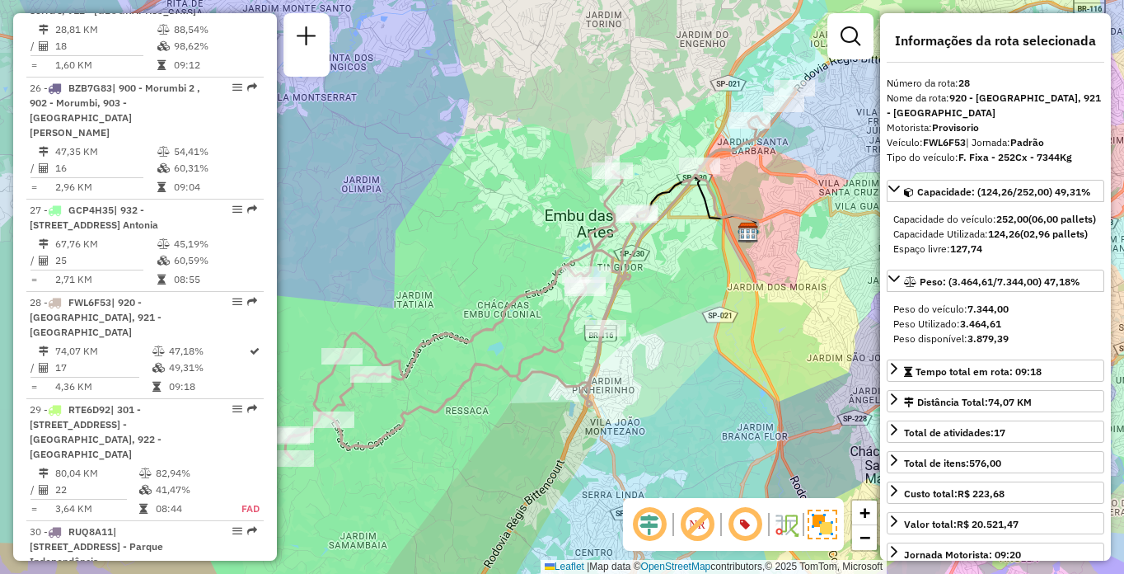
drag, startPoint x: 691, startPoint y: 348, endPoint x: 669, endPoint y: 335, distance: 25.2
click at [669, 335] on div "Janela de atendimento Grade de atendimento Capacidade Transportadoras Veículos …" at bounding box center [562, 287] width 1124 height 574
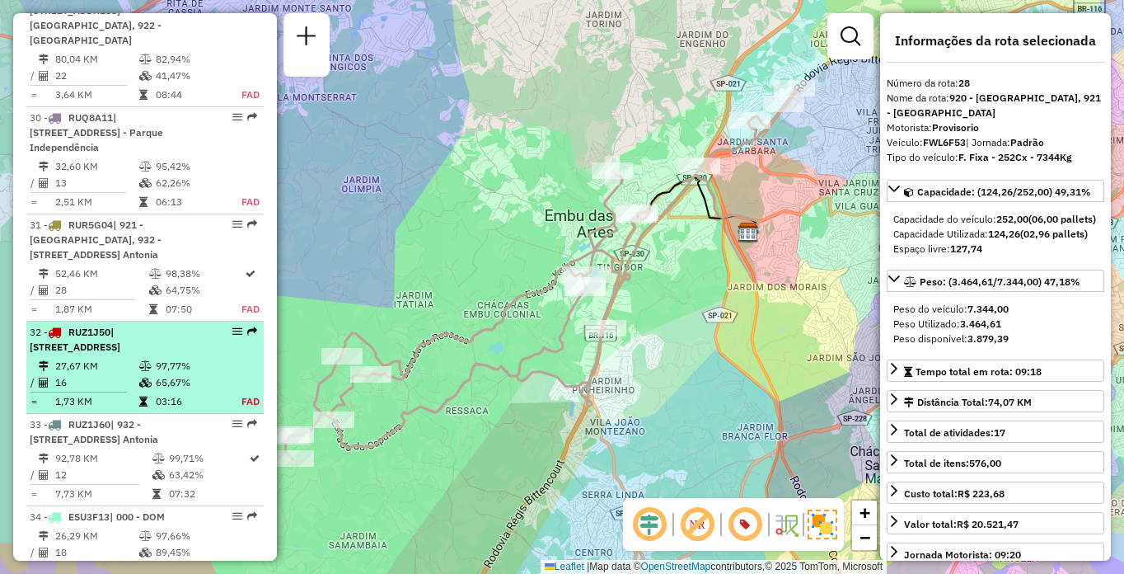
click at [214, 325] on div "32 - RUZ1J50 | 101 - [STREET_ADDRESS]" at bounding box center [145, 340] width 231 height 30
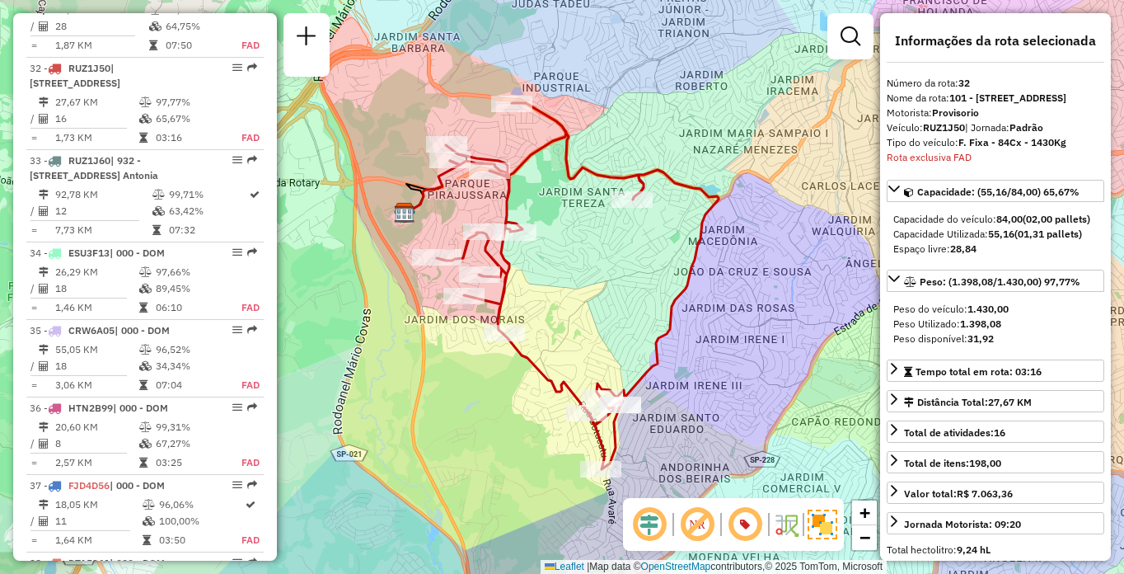
scroll to position [1704, 0]
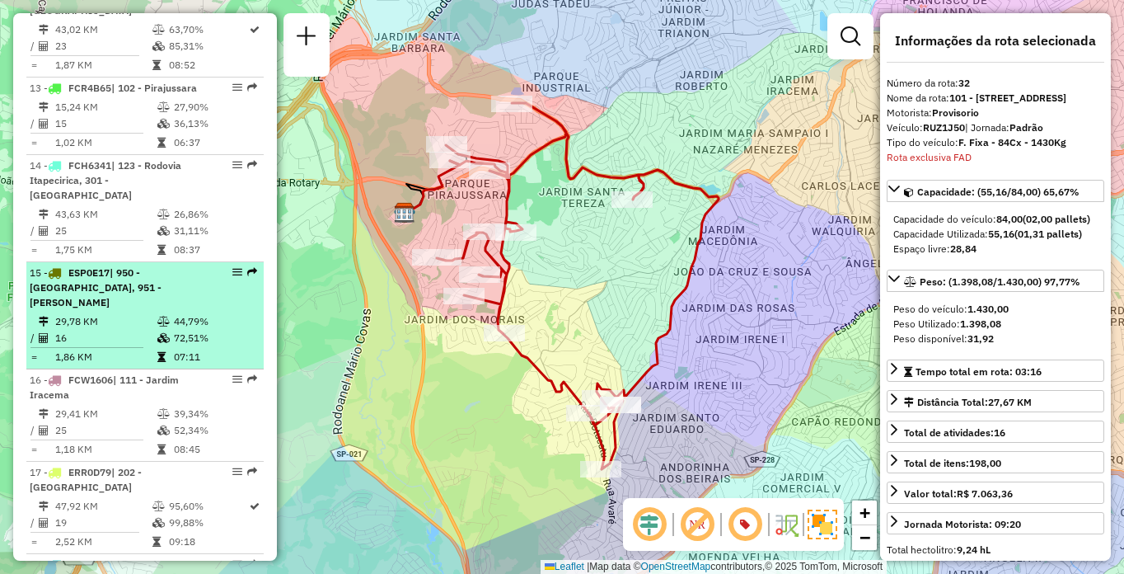
click at [119, 311] on li "15 - ESP0E17 | 950 - [GEOGRAPHIC_DATA], 951 - [PERSON_NAME] 29,78 KM 44,79% / 1…" at bounding box center [144, 315] width 237 height 107
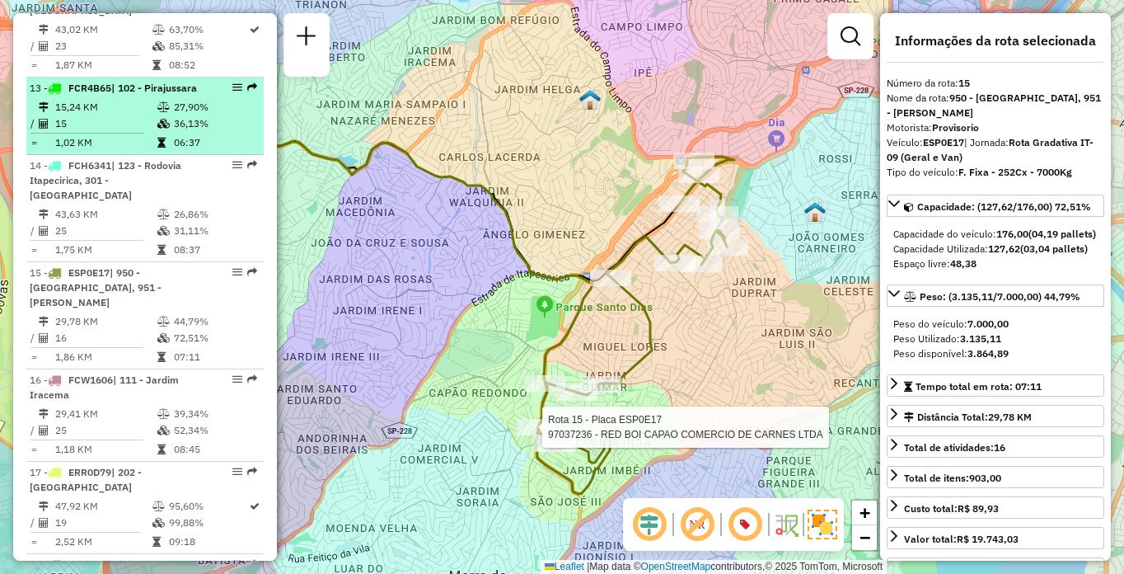
click at [108, 91] on span "FCR4B65" at bounding box center [89, 88] width 43 height 12
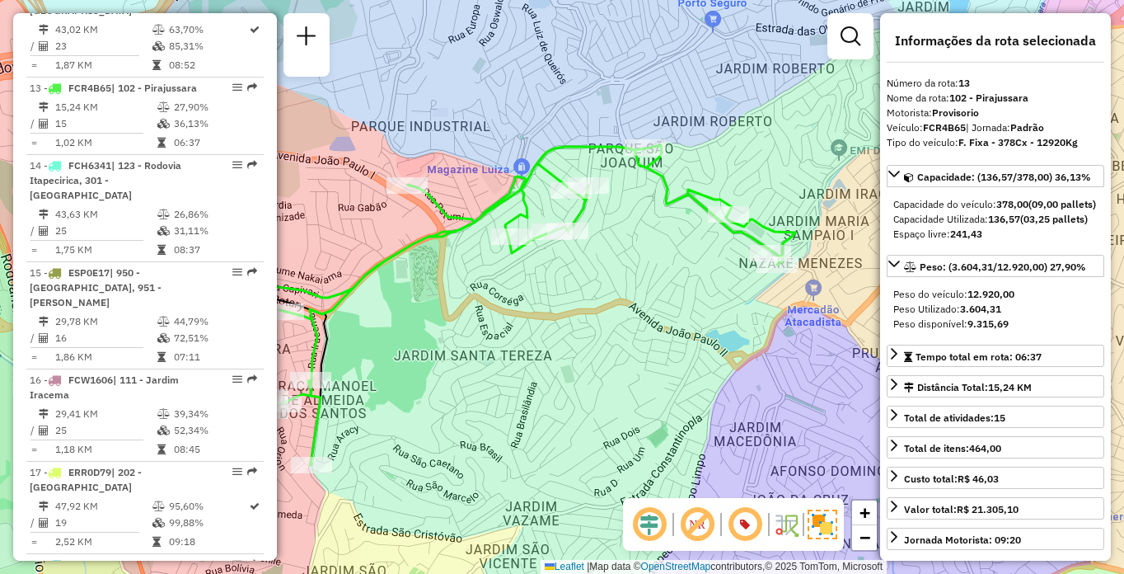
drag, startPoint x: 797, startPoint y: 299, endPoint x: 691, endPoint y: 316, distance: 107.6
click at [691, 316] on div "Janela de atendimento Grade de atendimento Capacidade Transportadoras Veículos …" at bounding box center [562, 287] width 1124 height 574
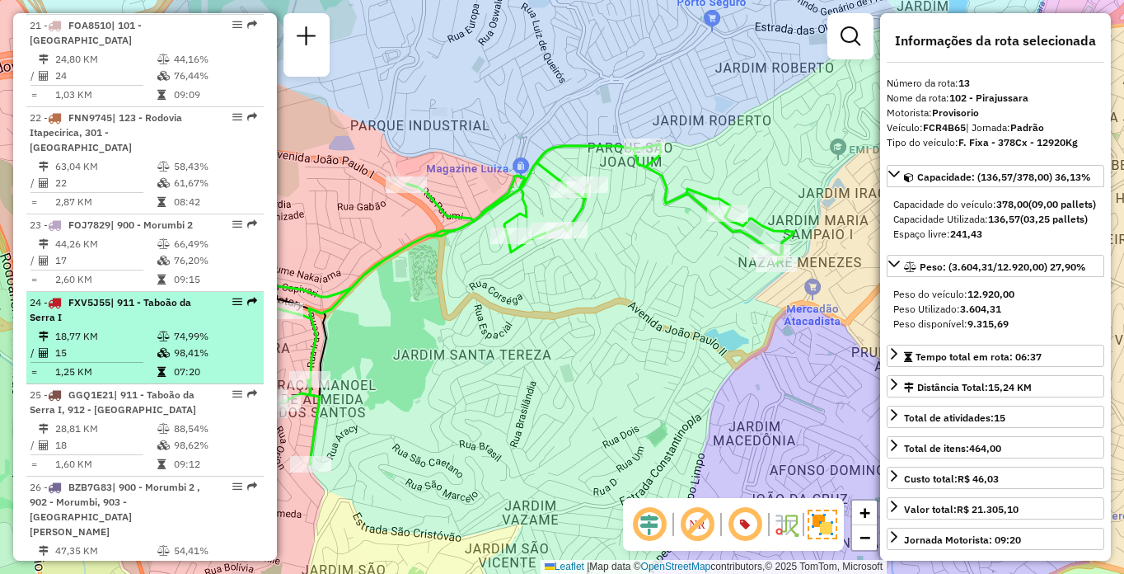
click at [139, 362] on hr at bounding box center [86, 362] width 113 height 1
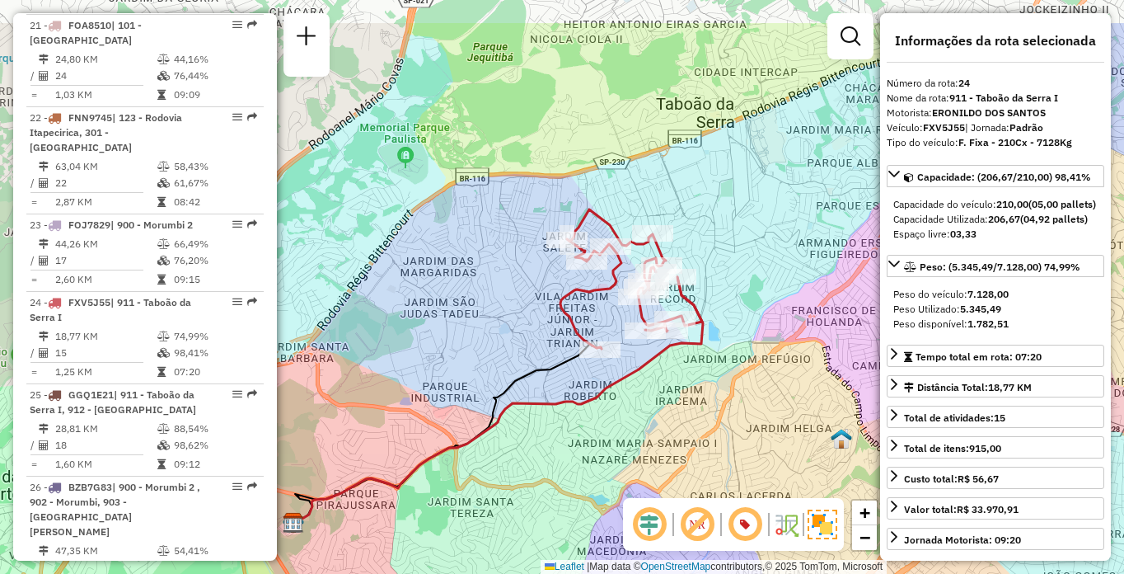
drag, startPoint x: 761, startPoint y: 300, endPoint x: 691, endPoint y: 382, distance: 107.6
click at [691, 382] on div "Janela de atendimento Grade de atendimento Capacidade Transportadoras Veículos …" at bounding box center [562, 287] width 1124 height 574
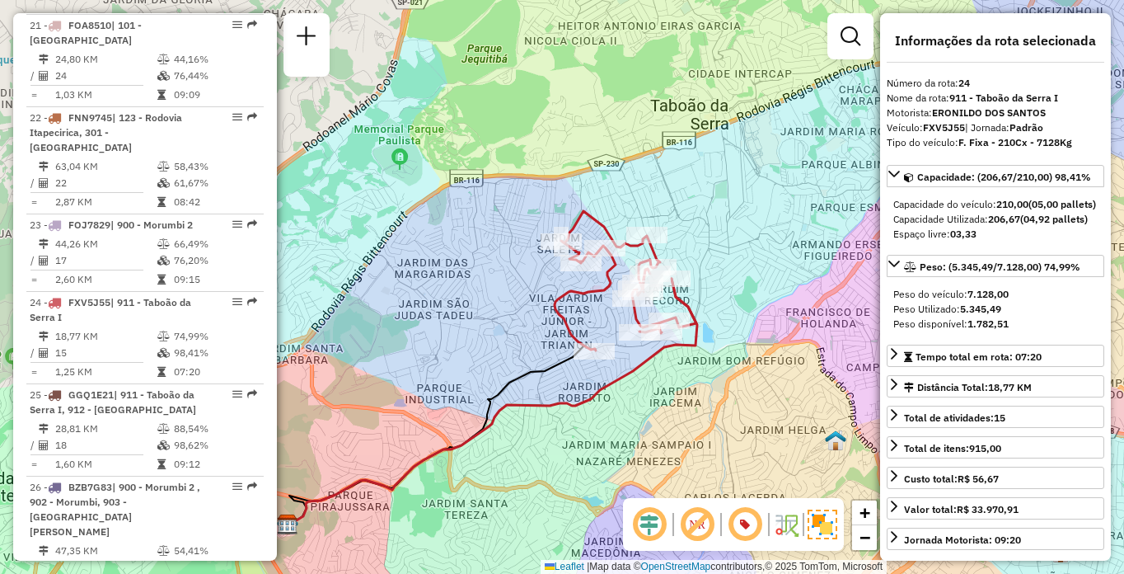
scroll to position [844, 0]
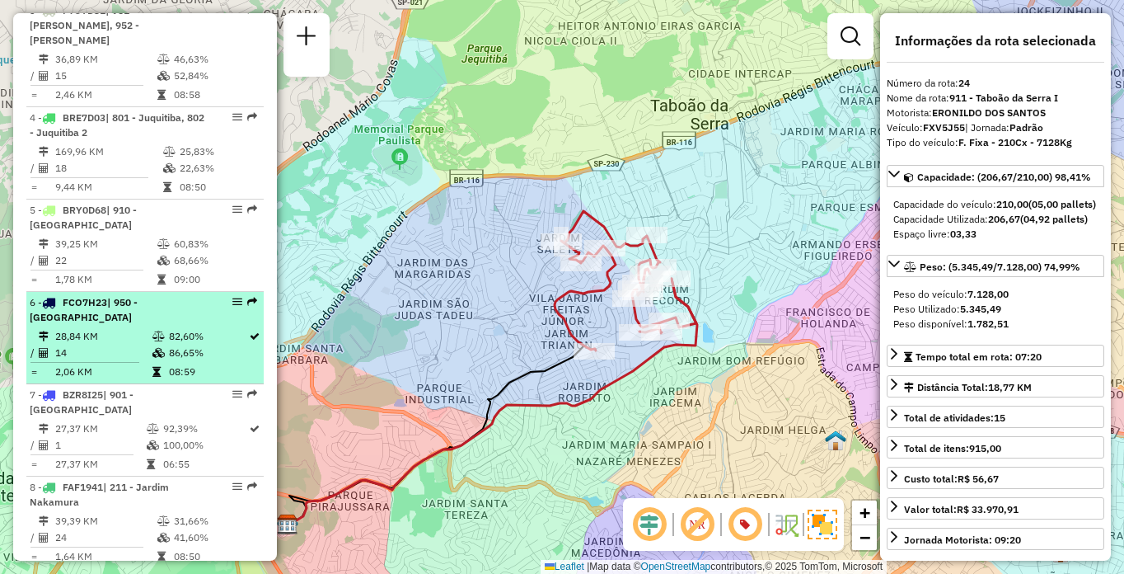
click at [138, 296] on span "| 950 - [GEOGRAPHIC_DATA]" at bounding box center [84, 309] width 108 height 27
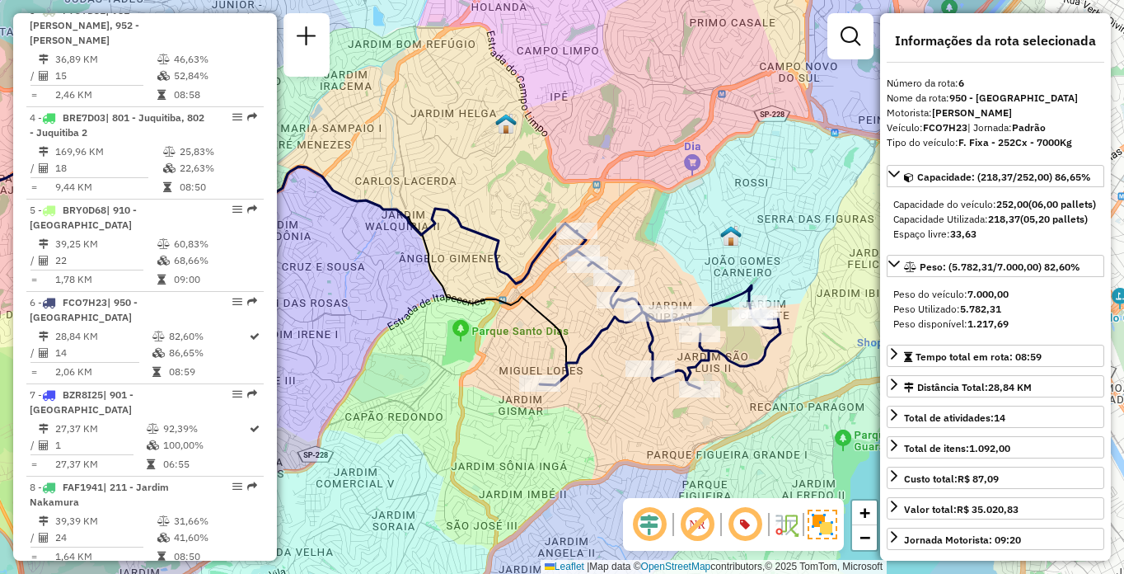
drag, startPoint x: 767, startPoint y: 354, endPoint x: 574, endPoint y: 326, distance: 194.8
click at [574, 326] on div "Janela de atendimento Grade de atendimento Capacidade Transportadoras Veículos …" at bounding box center [562, 287] width 1124 height 574
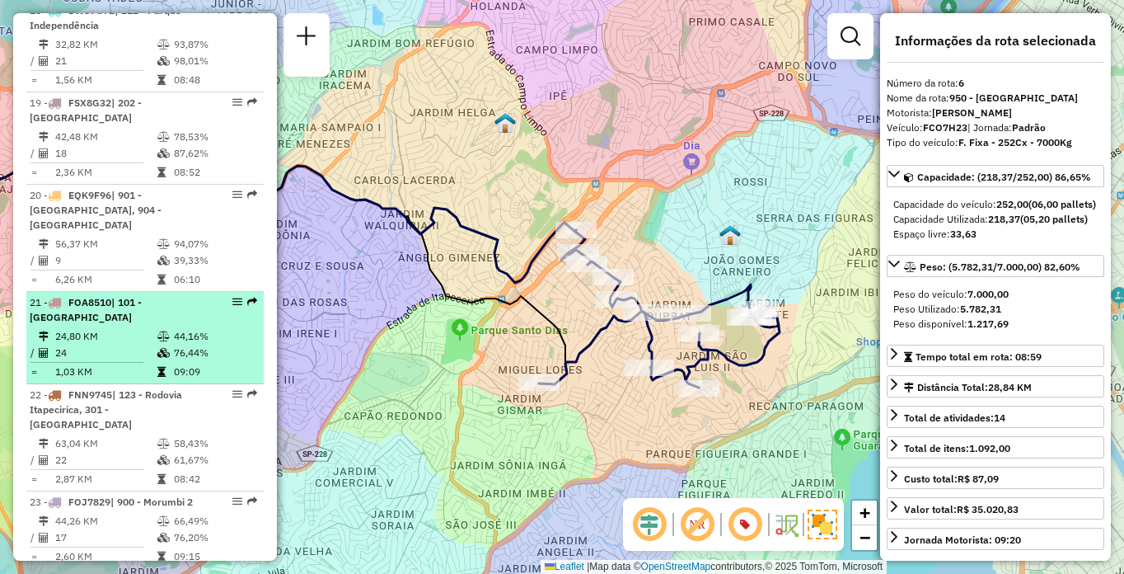
click at [196, 307] on div "21 - FOA8510 | 101 - [GEOGRAPHIC_DATA]" at bounding box center [117, 310] width 175 height 30
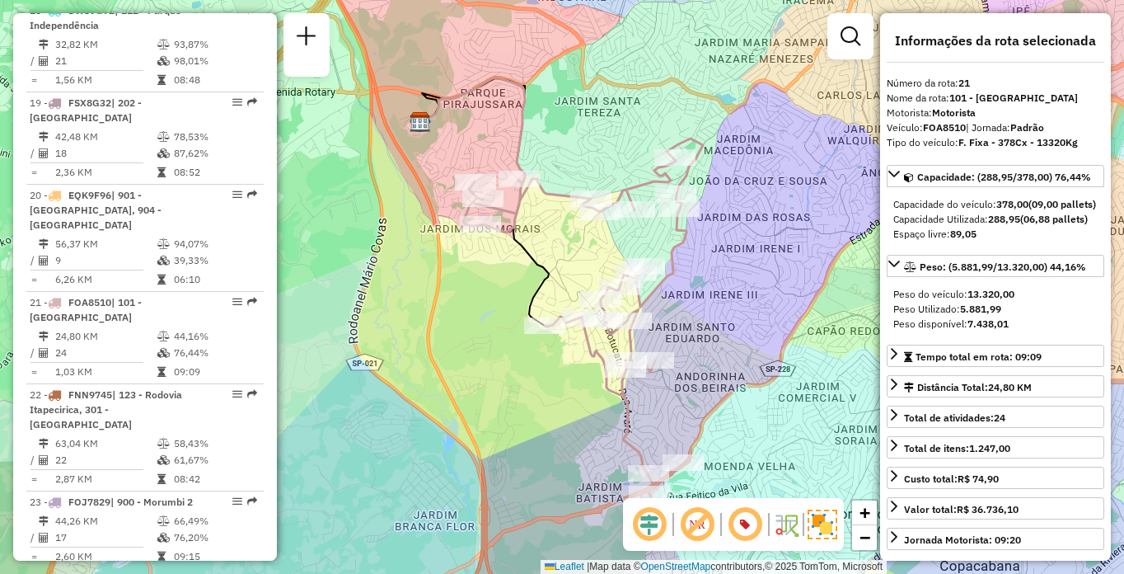
scroll to position [1121, 0]
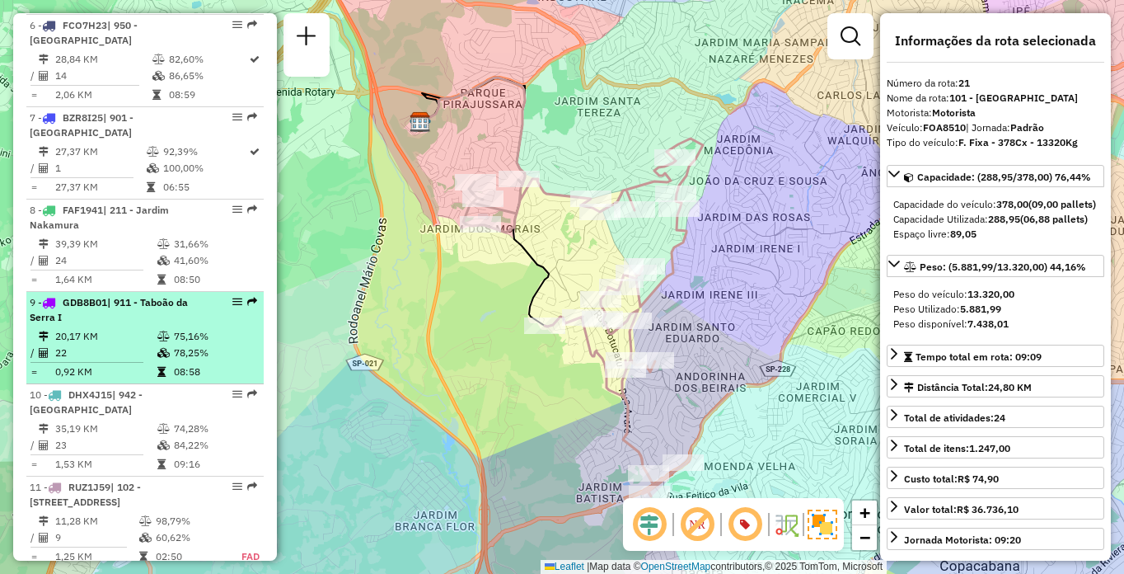
click at [121, 328] on td "20,17 KM" at bounding box center [105, 336] width 102 height 16
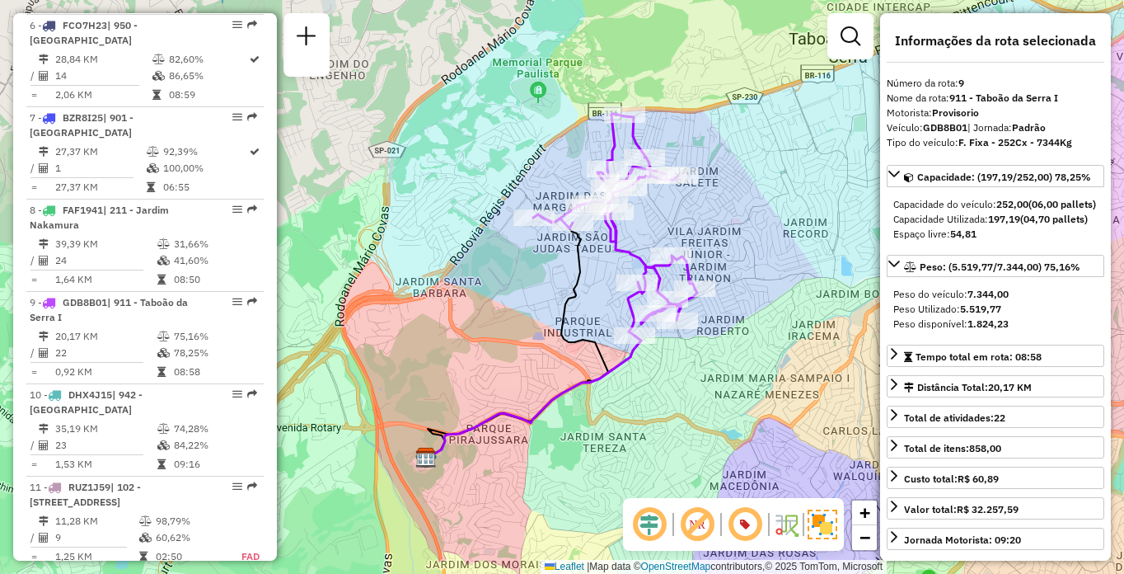
scroll to position [2535, 0]
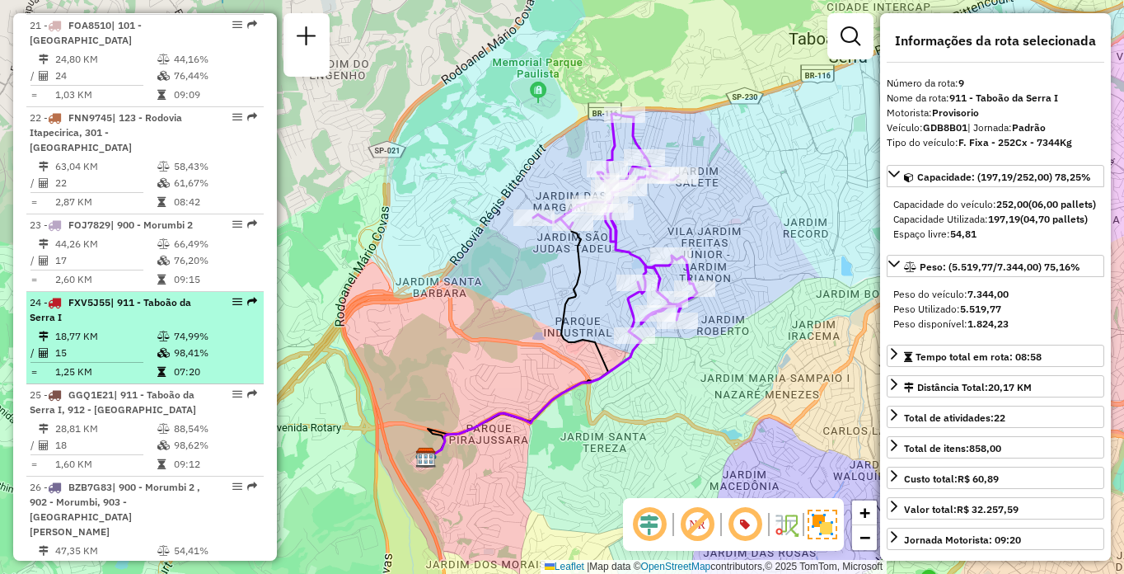
click at [148, 296] on span "| 911 - Taboão da Serra I" at bounding box center [111, 309] width 162 height 27
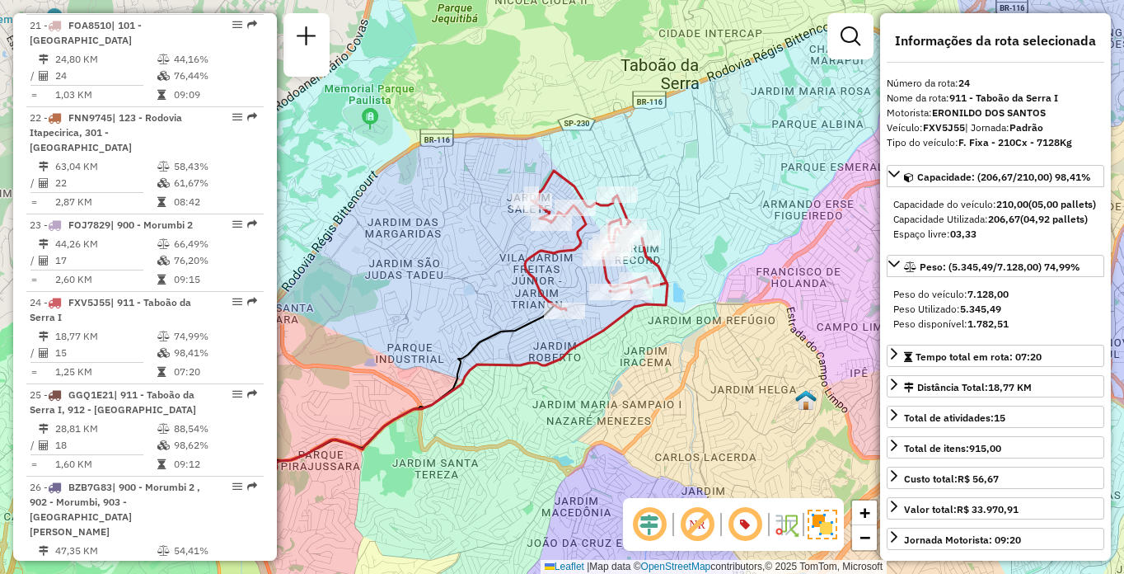
drag, startPoint x: 673, startPoint y: 348, endPoint x: 655, endPoint y: 355, distance: 19.6
click at [655, 355] on div "Janela de atendimento Grade de atendimento Capacidade Transportadoras Veículos …" at bounding box center [562, 287] width 1124 height 574
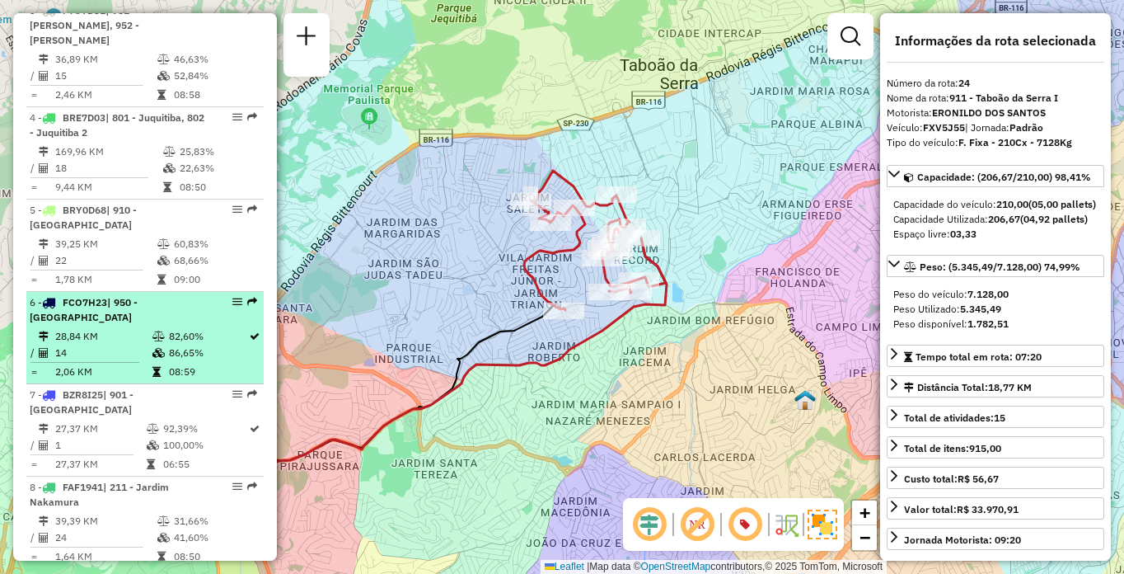
click at [157, 297] on div "6 - FCO7H23 | 950 - [GEOGRAPHIC_DATA]" at bounding box center [117, 310] width 175 height 30
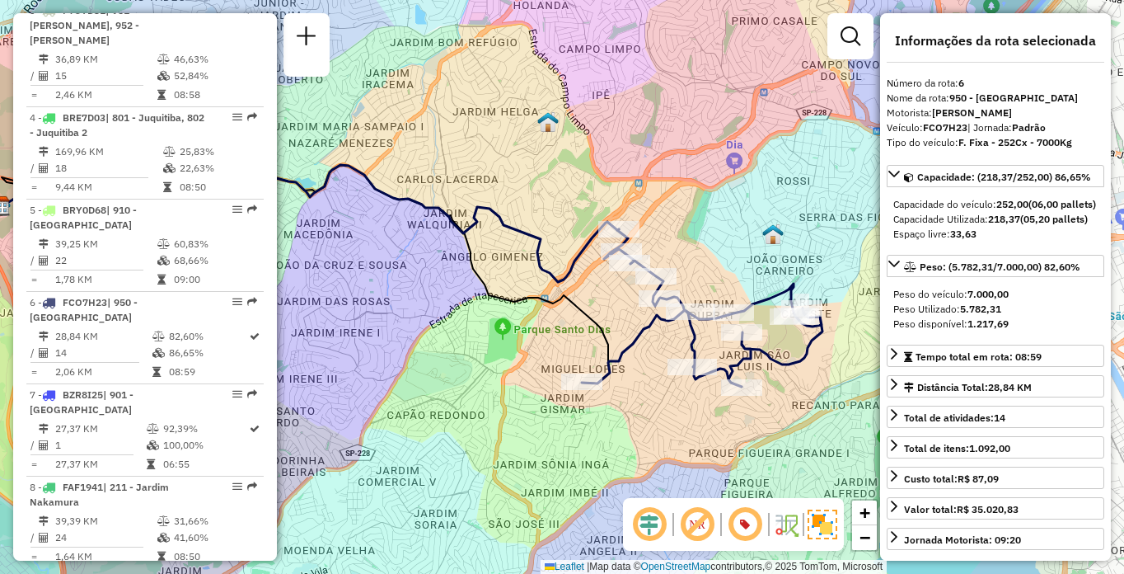
drag, startPoint x: 766, startPoint y: 396, endPoint x: 616, endPoint y: 368, distance: 153.5
click at [616, 368] on icon at bounding box center [702, 307] width 241 height 157
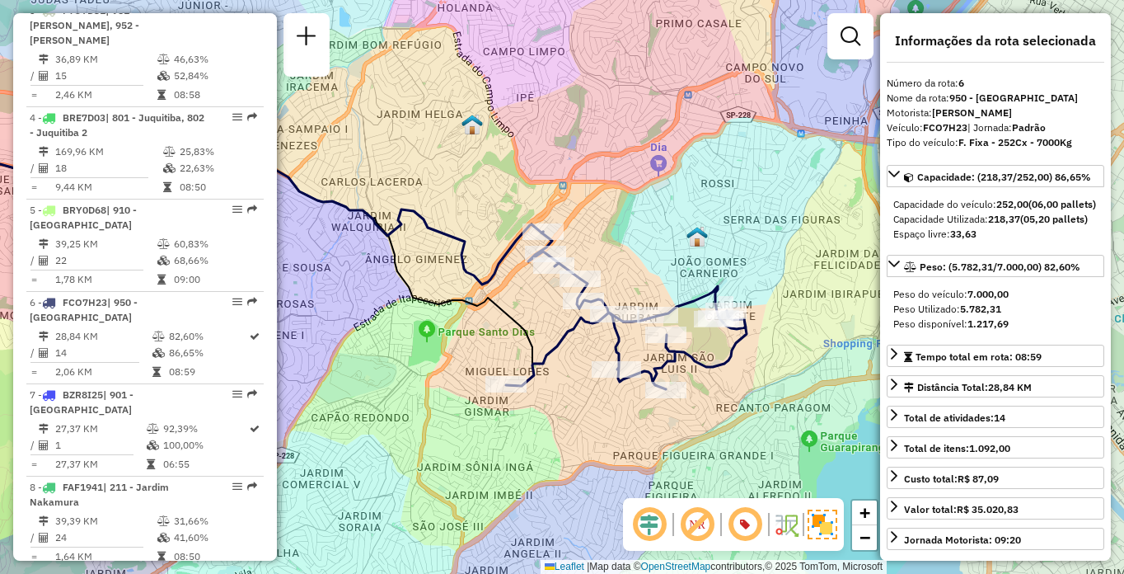
scroll to position [1704, 0]
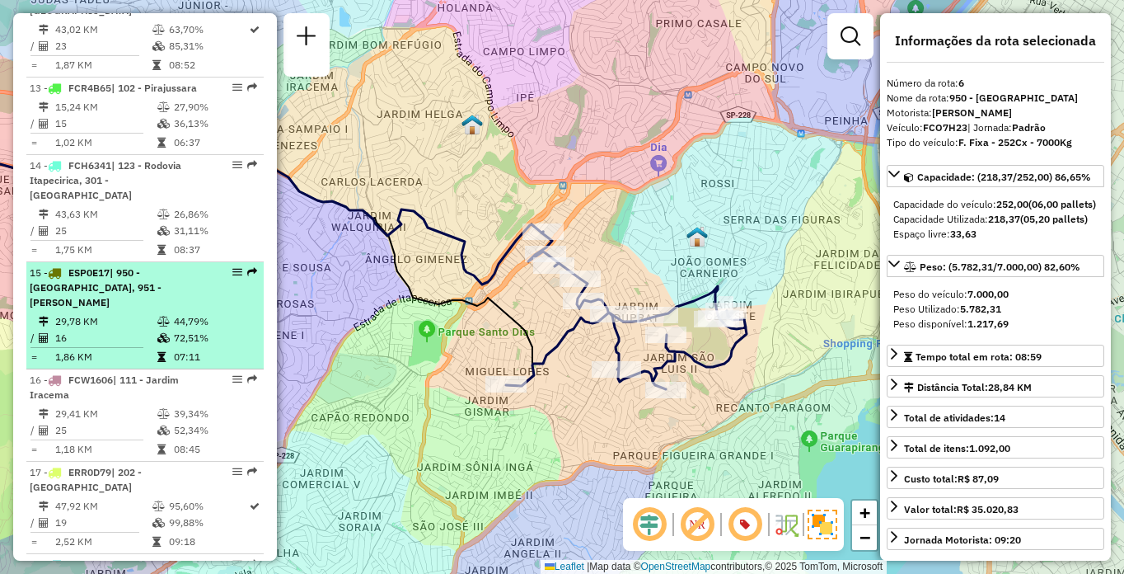
click at [110, 313] on td "29,78 KM" at bounding box center [105, 321] width 102 height 16
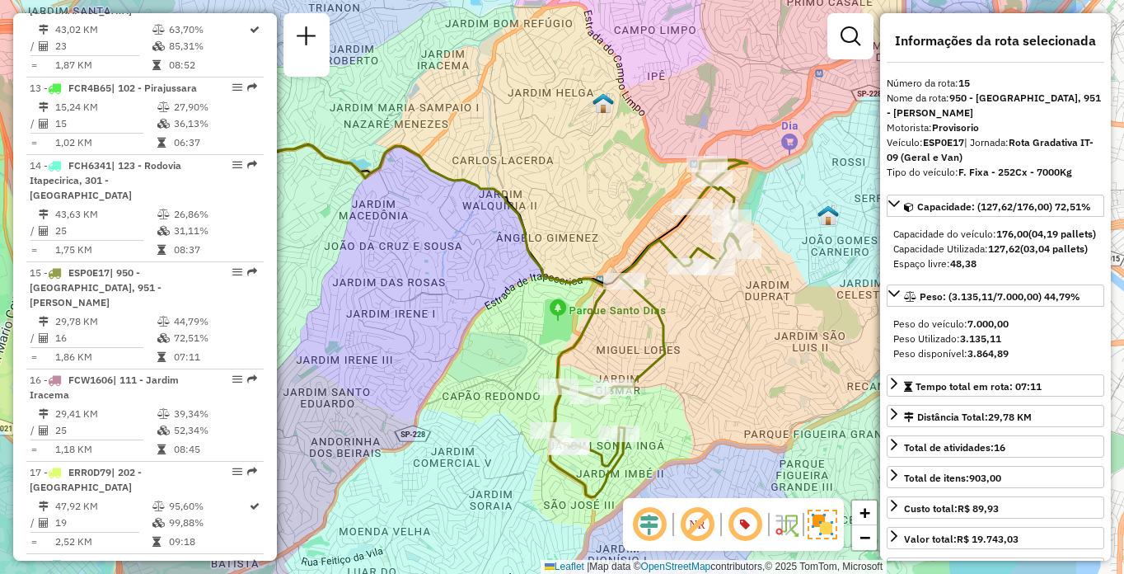
drag, startPoint x: 831, startPoint y: 393, endPoint x: 670, endPoint y: 410, distance: 161.5
click at [670, 410] on div "Janela de atendimento Grade de atendimento Capacidade Transportadoras Veículos …" at bounding box center [562, 287] width 1124 height 574
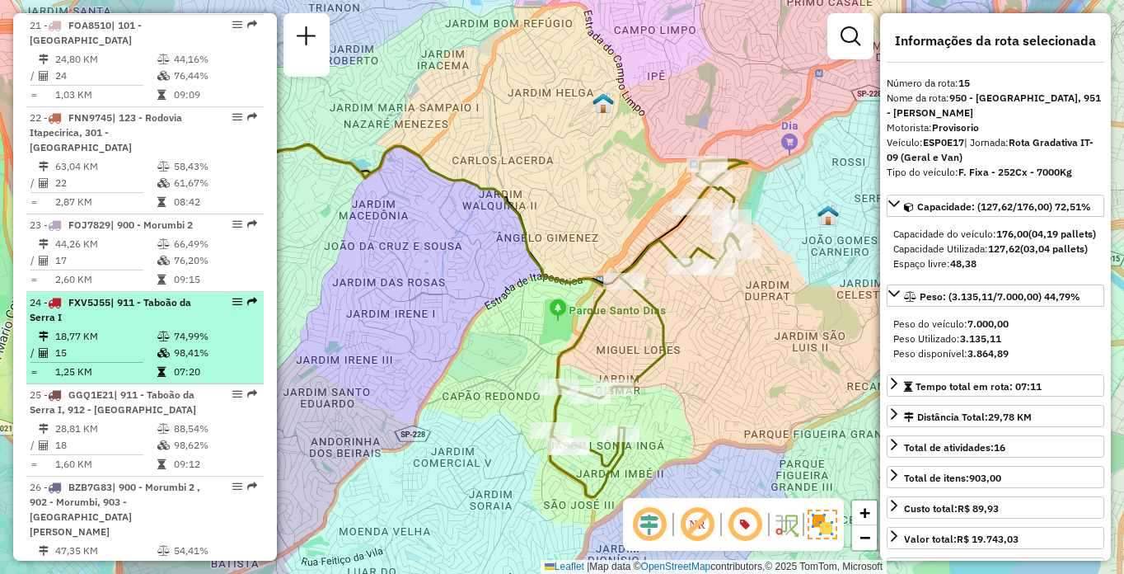
click at [108, 328] on td "18,77 KM" at bounding box center [105, 336] width 102 height 16
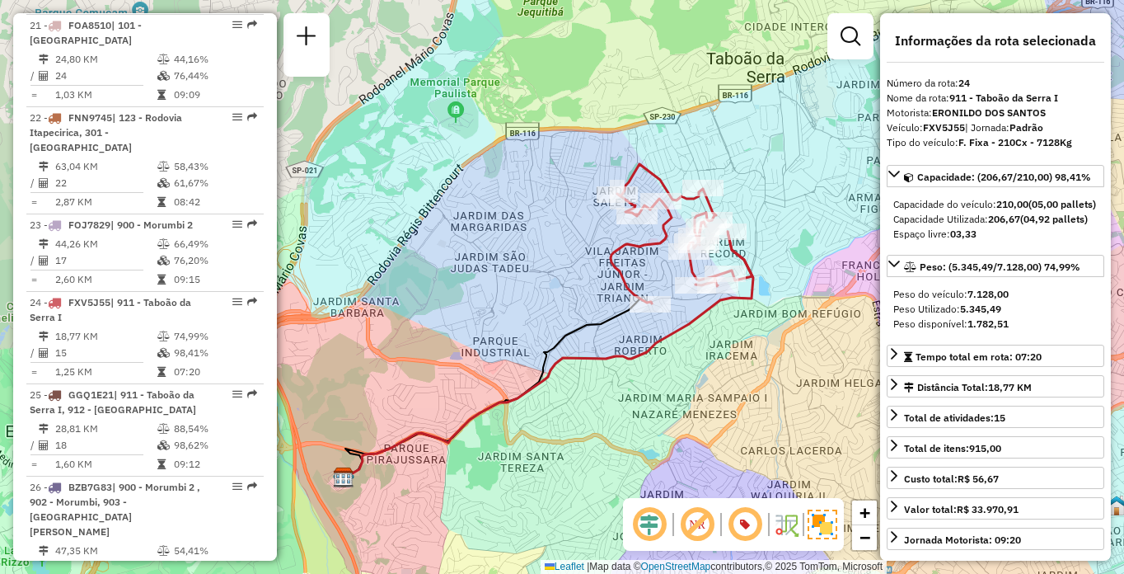
drag, startPoint x: 673, startPoint y: 279, endPoint x: 658, endPoint y: 314, distance: 38.0
click at [659, 312] on div at bounding box center [650, 304] width 41 height 16
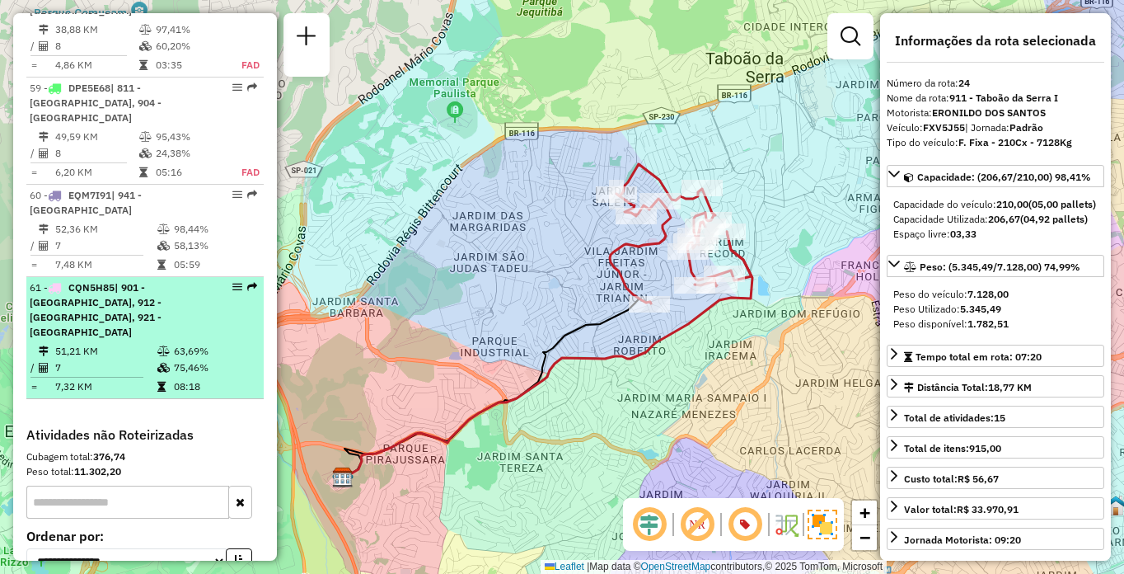
click at [148, 316] on div "61 - CQN5H85 | 901 - [GEOGRAPHIC_DATA], 912 - [GEOGRAPHIC_DATA], 921 - [GEOGRAP…" at bounding box center [117, 309] width 175 height 59
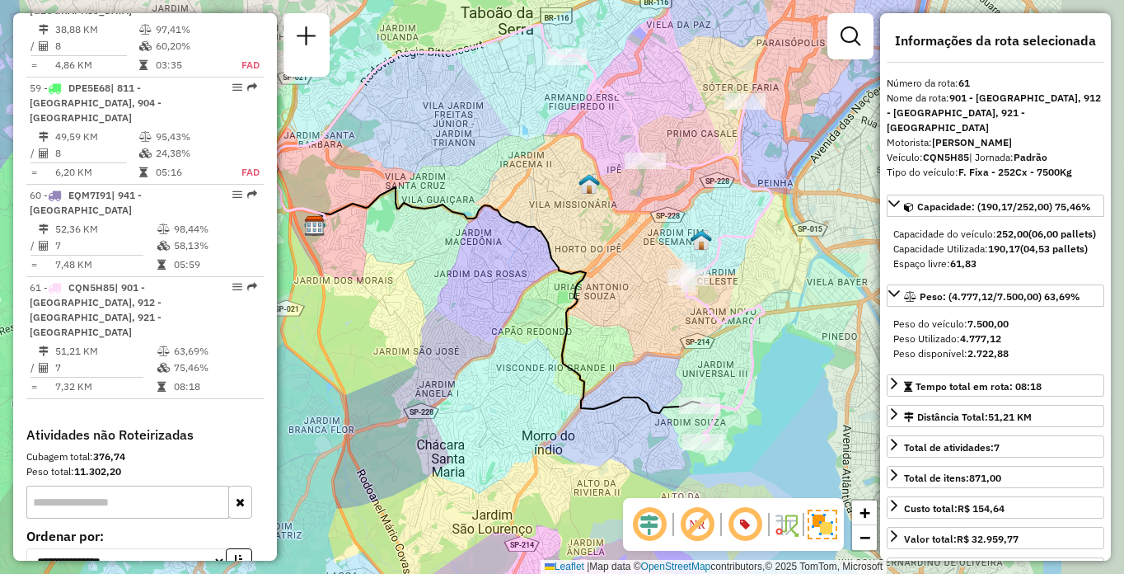
drag, startPoint x: 720, startPoint y: 377, endPoint x: 672, endPoint y: 345, distance: 57.1
click at [672, 347] on div "Janela de atendimento Grade de atendimento Capacidade Transportadoras Veículos …" at bounding box center [562, 287] width 1124 height 574
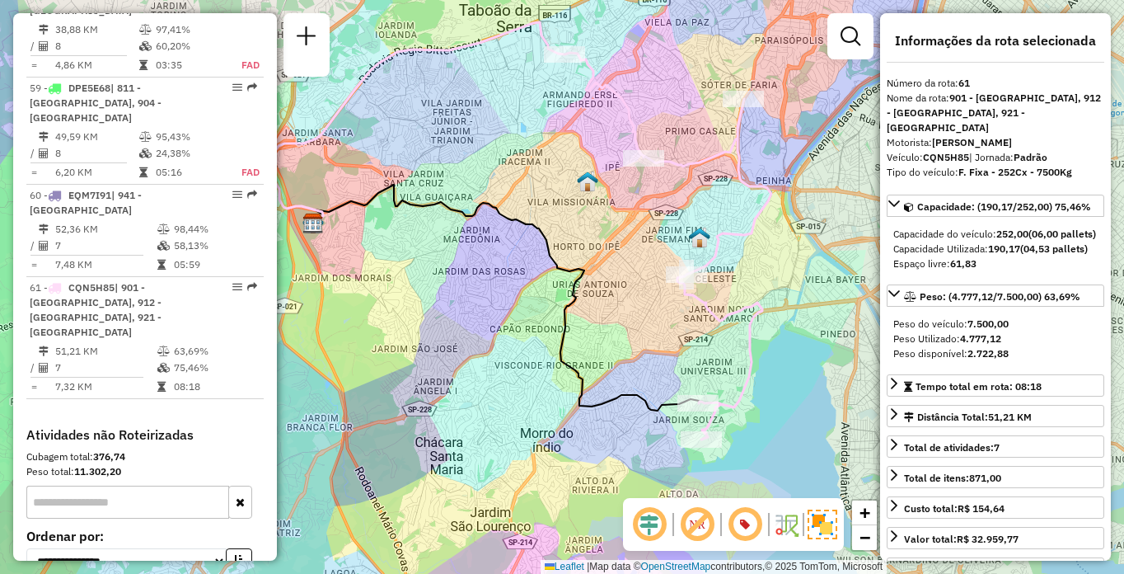
scroll to position [3347, 0]
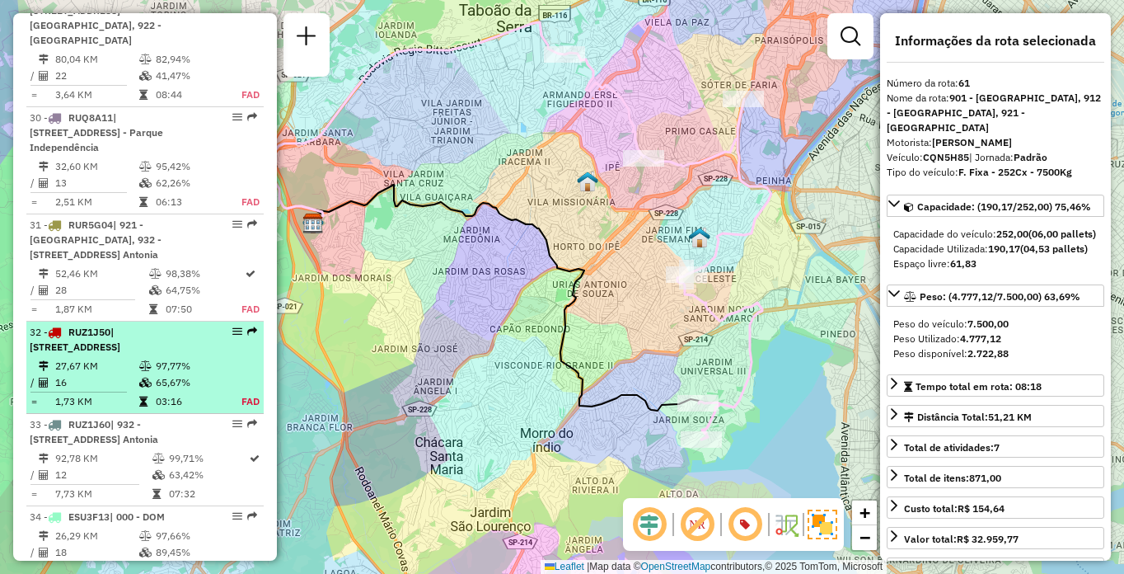
click at [122, 325] on div "32 - RUZ1J50 | 101 - [STREET_ADDRESS]" at bounding box center [117, 340] width 175 height 30
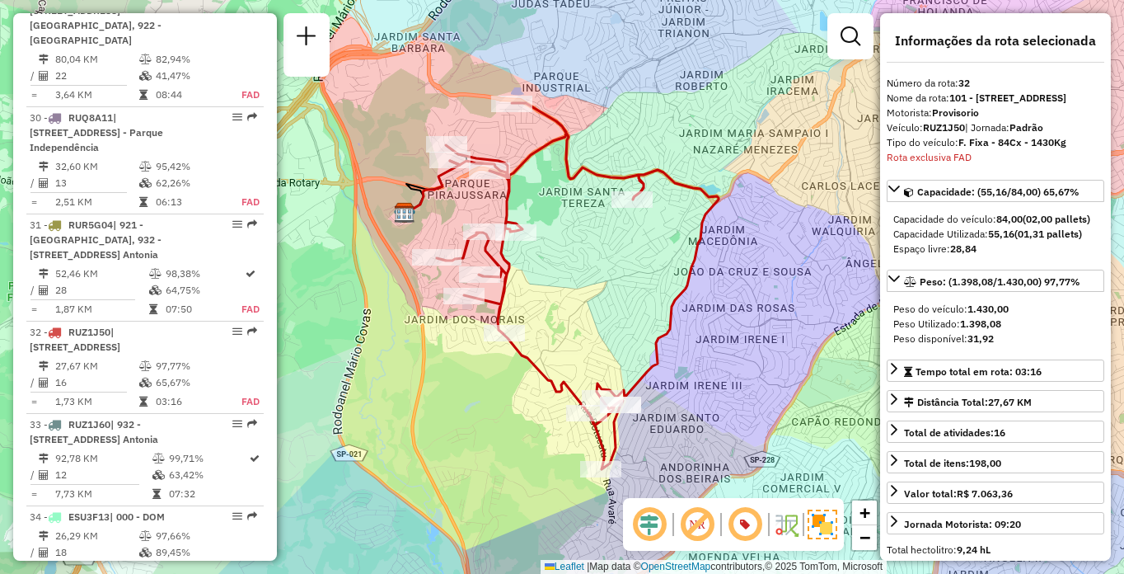
scroll to position [3611, 0]
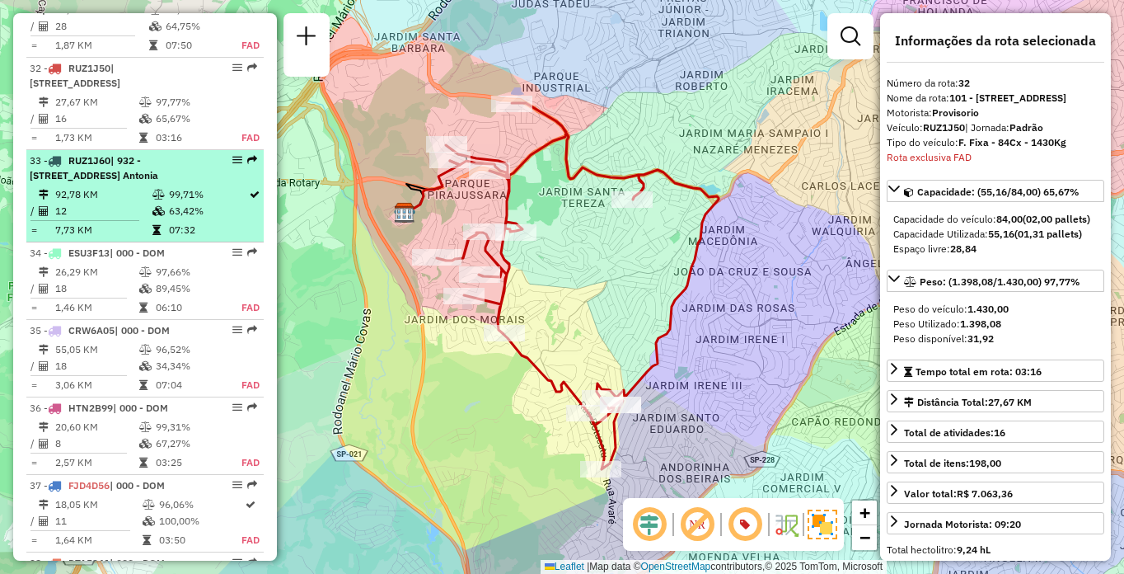
click at [147, 154] on span "| 932 - [STREET_ADDRESS] Antonia" at bounding box center [94, 167] width 129 height 27
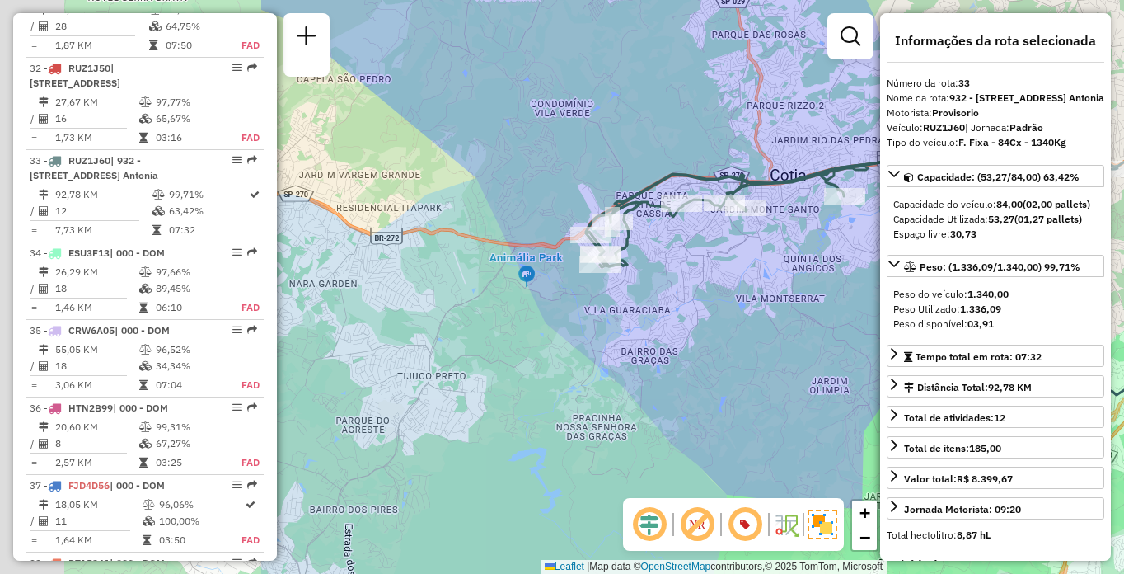
drag, startPoint x: 392, startPoint y: 373, endPoint x: 773, endPoint y: 342, distance: 382.0
click at [773, 342] on div "Janela de atendimento Grade de atendimento Capacidade Transportadoras Veículos …" at bounding box center [562, 287] width 1124 height 574
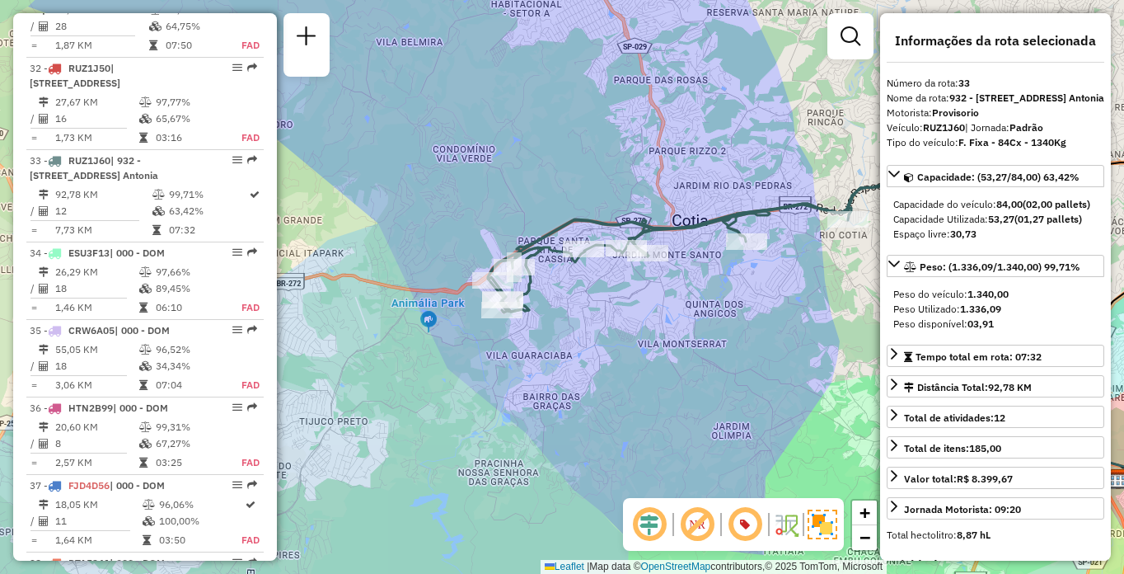
drag, startPoint x: 788, startPoint y: 275, endPoint x: 682, endPoint y: 321, distance: 114.8
click at [682, 321] on div "Janela de atendimento Grade de atendimento Capacidade Transportadoras Veículos …" at bounding box center [562, 287] width 1124 height 574
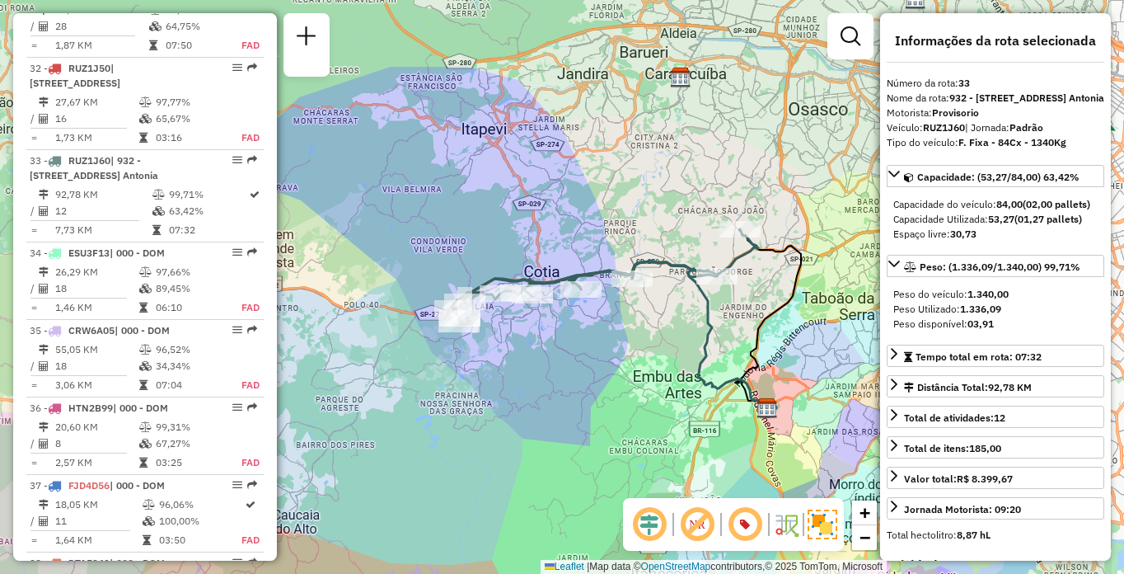
drag, startPoint x: 679, startPoint y: 345, endPoint x: 597, endPoint y: 330, distance: 83.9
click at [597, 330] on div "Janela de atendimento Grade de atendimento Capacidade Transportadoras Veículos …" at bounding box center [562, 287] width 1124 height 574
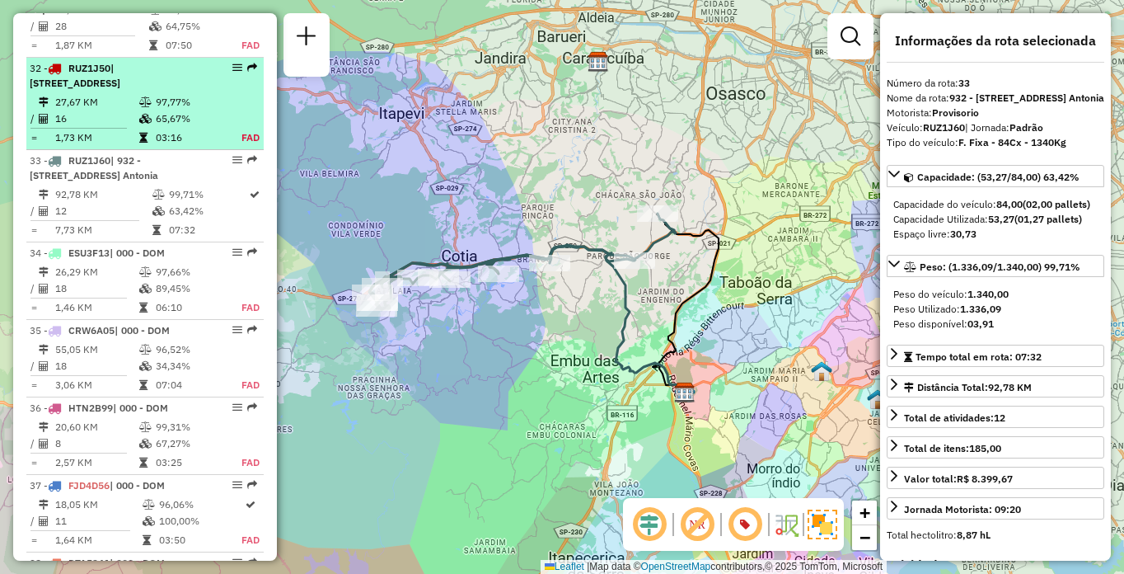
click at [112, 94] on td "27,67 KM" at bounding box center [96, 102] width 84 height 16
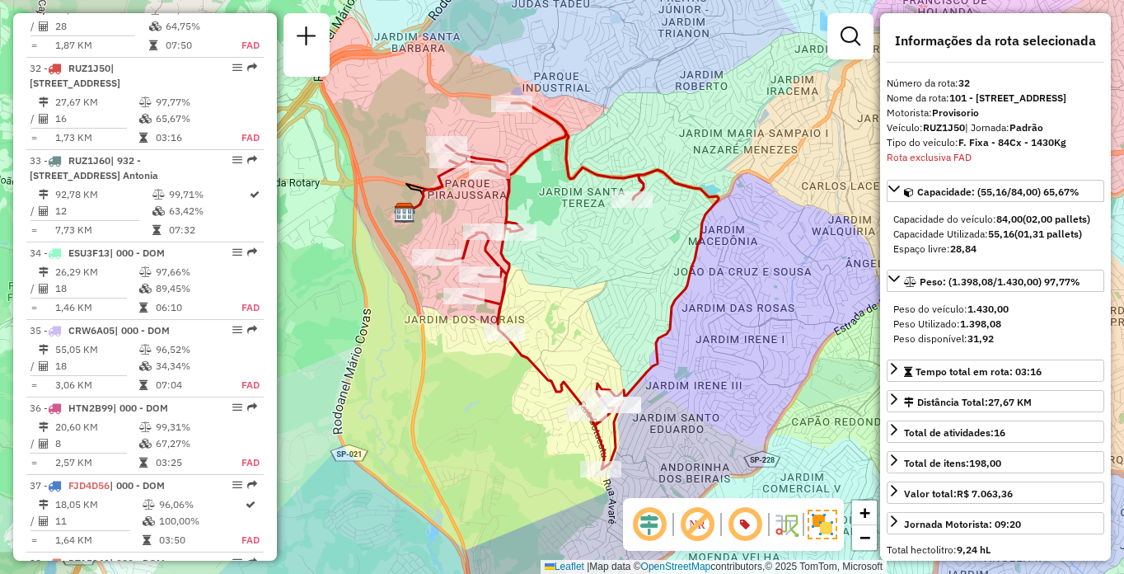
scroll to position [3133, 0]
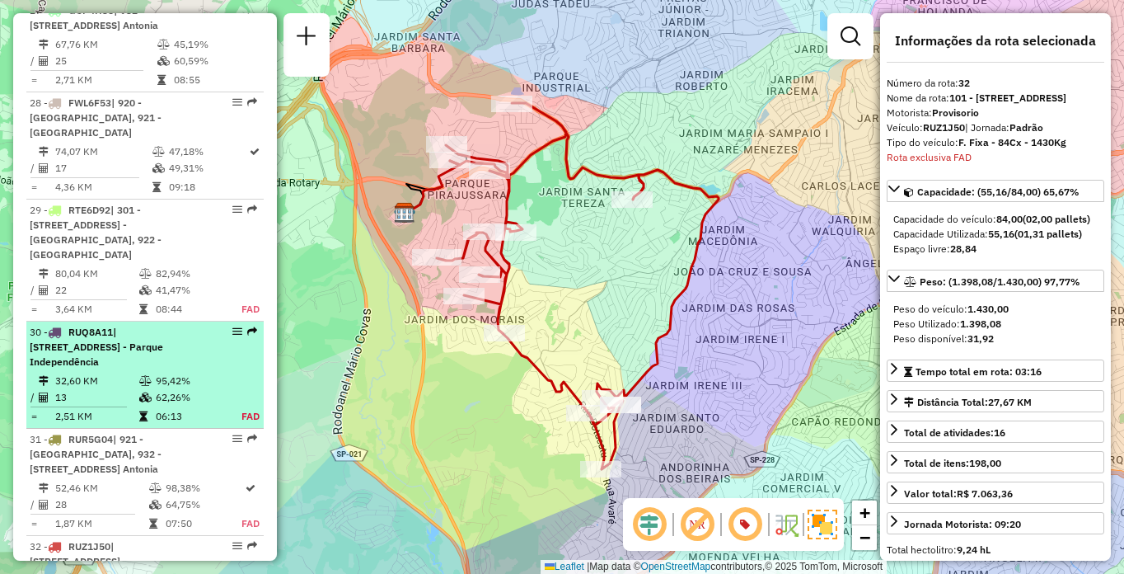
click at [155, 372] on td "95,42%" at bounding box center [189, 380] width 68 height 16
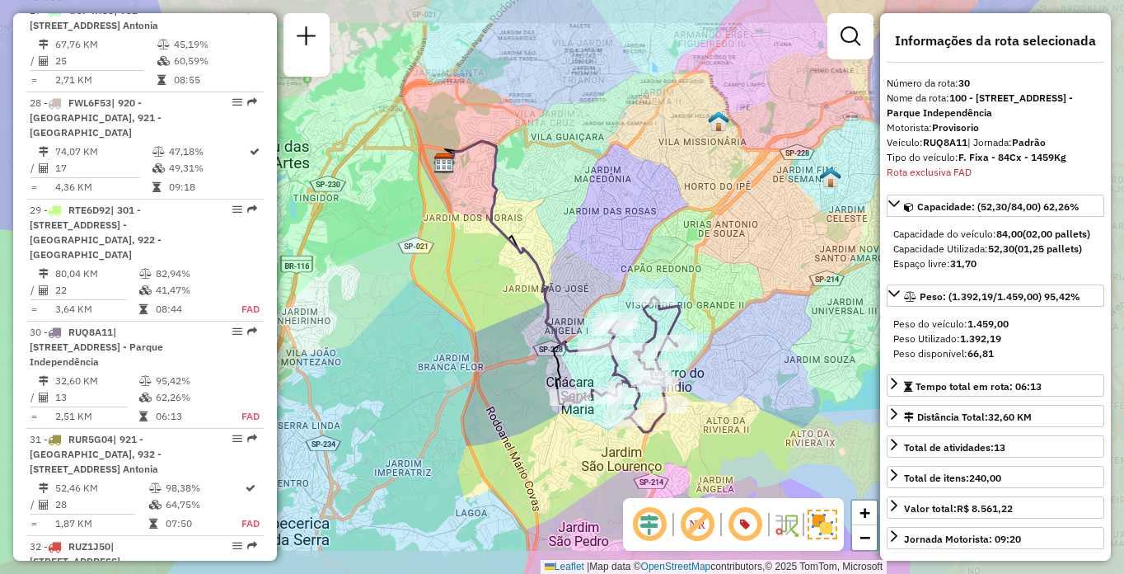
scroll to position [3397, 0]
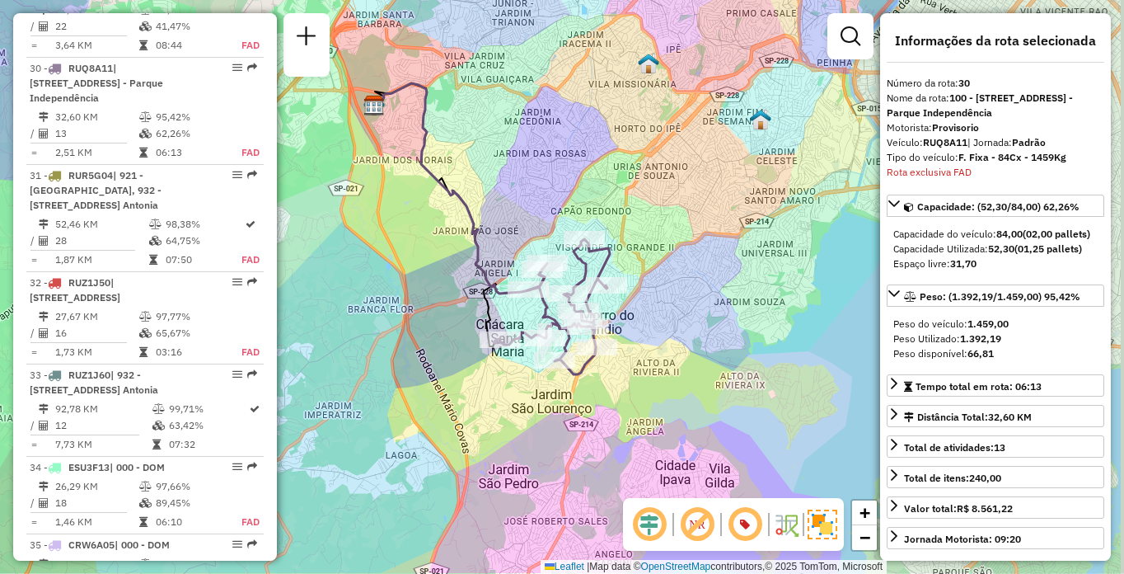
drag, startPoint x: 731, startPoint y: 404, endPoint x: 658, endPoint y: 344, distance: 93.7
click at [658, 344] on div "Janela de atendimento Grade de atendimento Capacidade Transportadoras Veículos …" at bounding box center [562, 287] width 1124 height 574
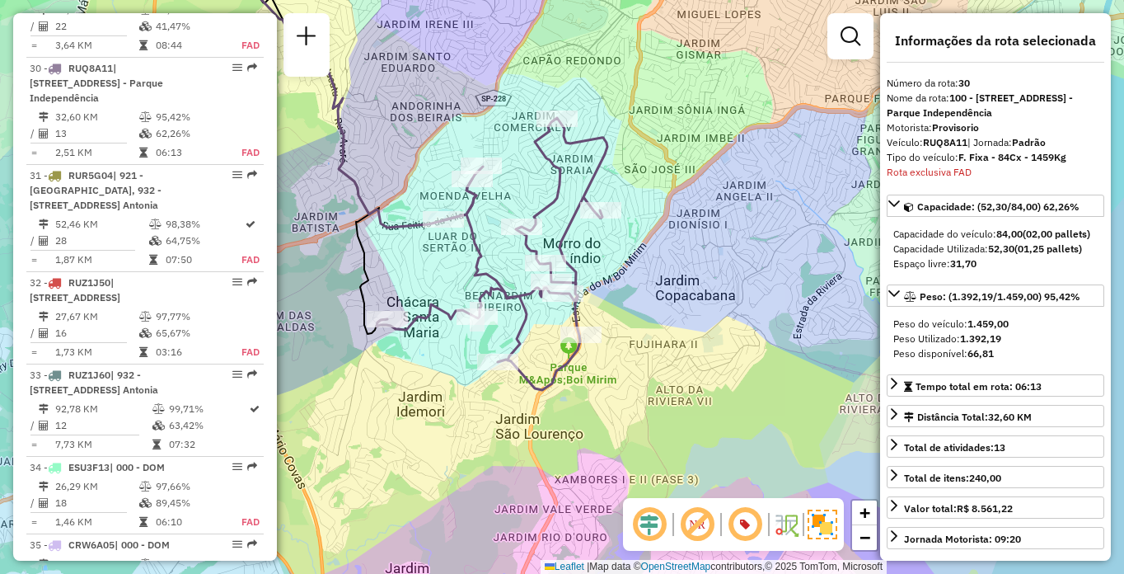
scroll to position [1213, 0]
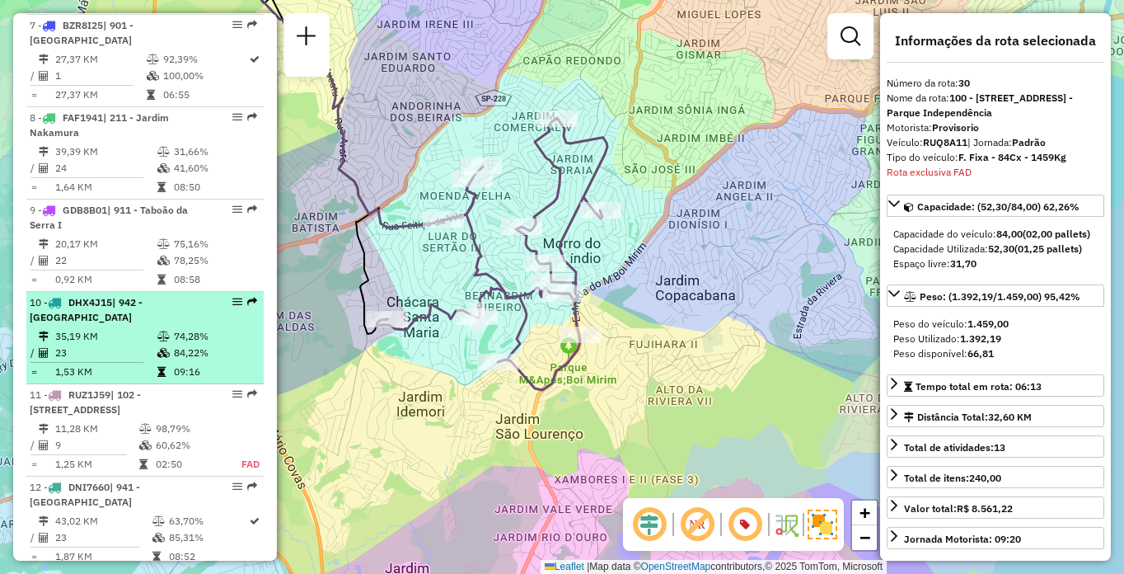
click at [157, 348] on icon at bounding box center [163, 353] width 12 height 10
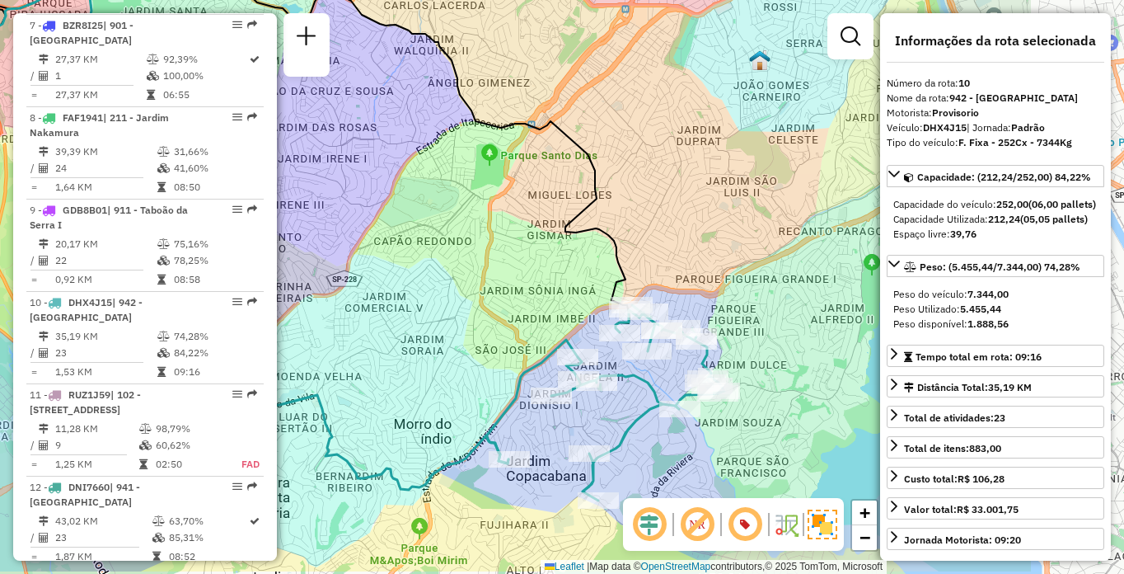
drag, startPoint x: 658, startPoint y: 349, endPoint x: 511, endPoint y: 313, distance: 150.9
click at [511, 313] on div "Janela de atendimento Grade de atendimento Capacidade Transportadoras Veículos …" at bounding box center [562, 287] width 1124 height 574
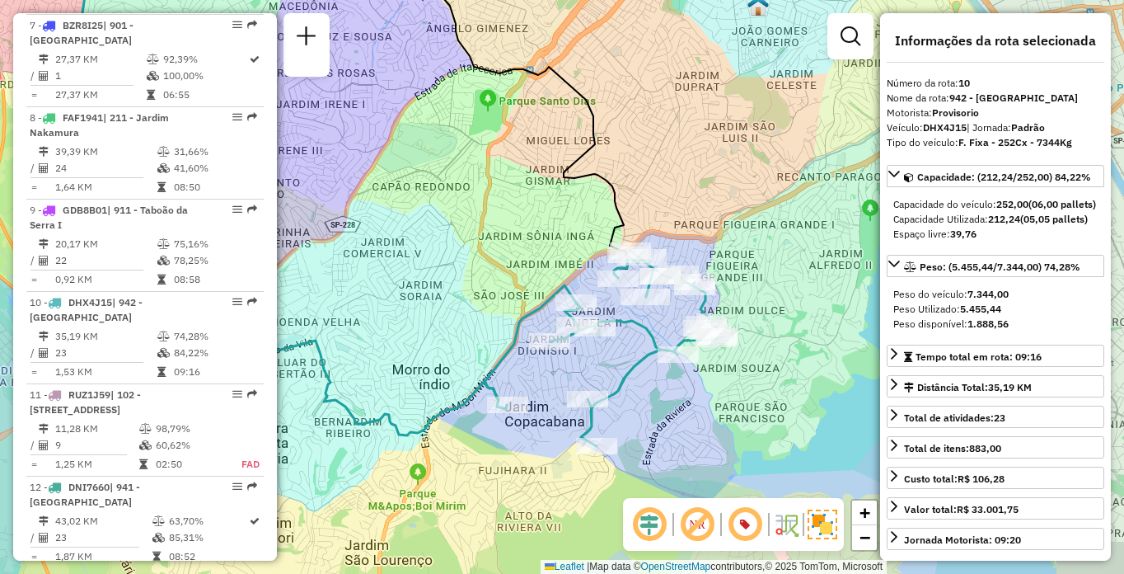
drag, startPoint x: 705, startPoint y: 451, endPoint x: 705, endPoint y: 379, distance: 71.7
click at [705, 379] on div "Rota 10 - Placa DHX4J15 97026763 - [US_STATE] CARNES LTD Janela de atendimento …" at bounding box center [562, 287] width 1124 height 574
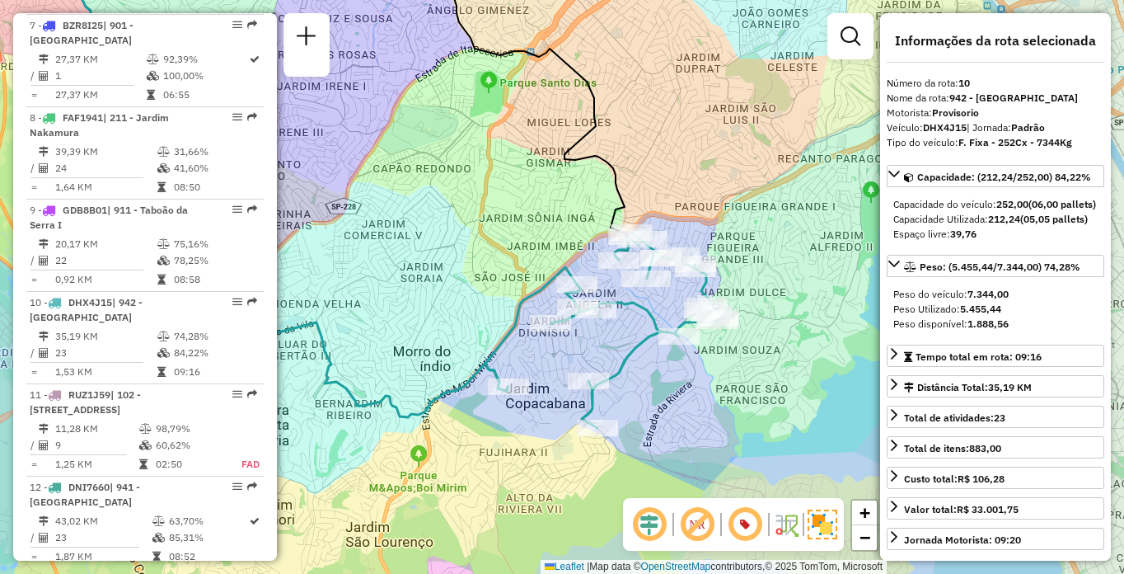
scroll to position [1981, 0]
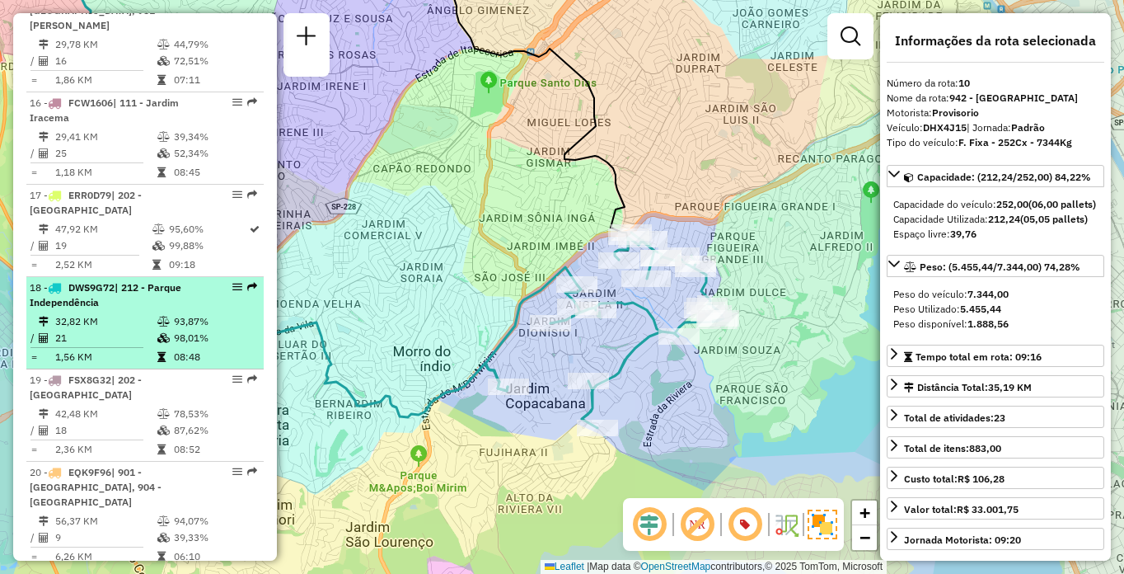
click at [179, 316] on td "93,87%" at bounding box center [214, 321] width 83 height 16
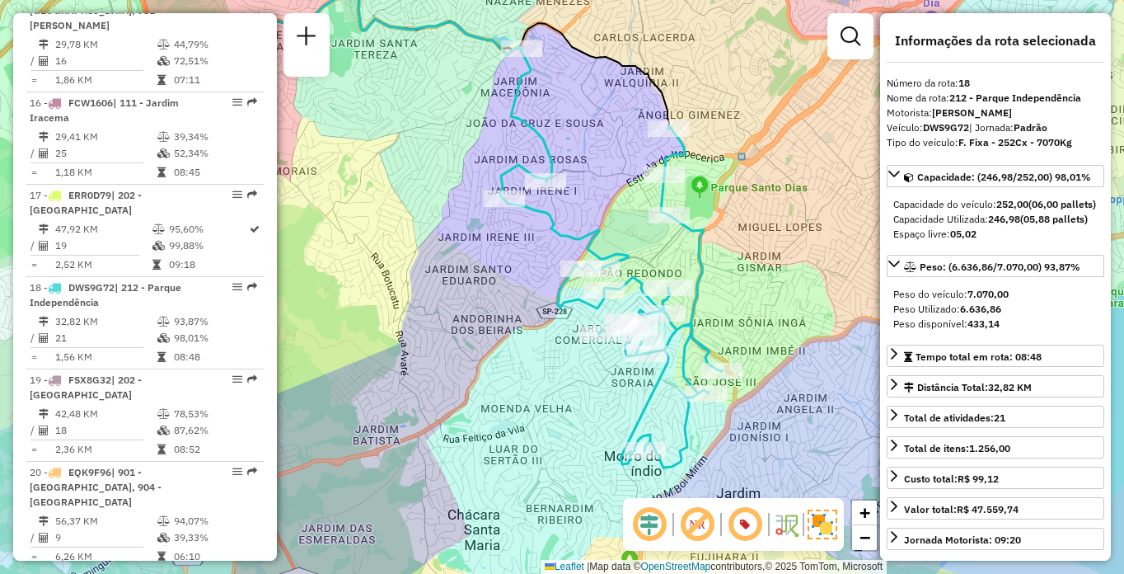
scroll to position [1971, 0]
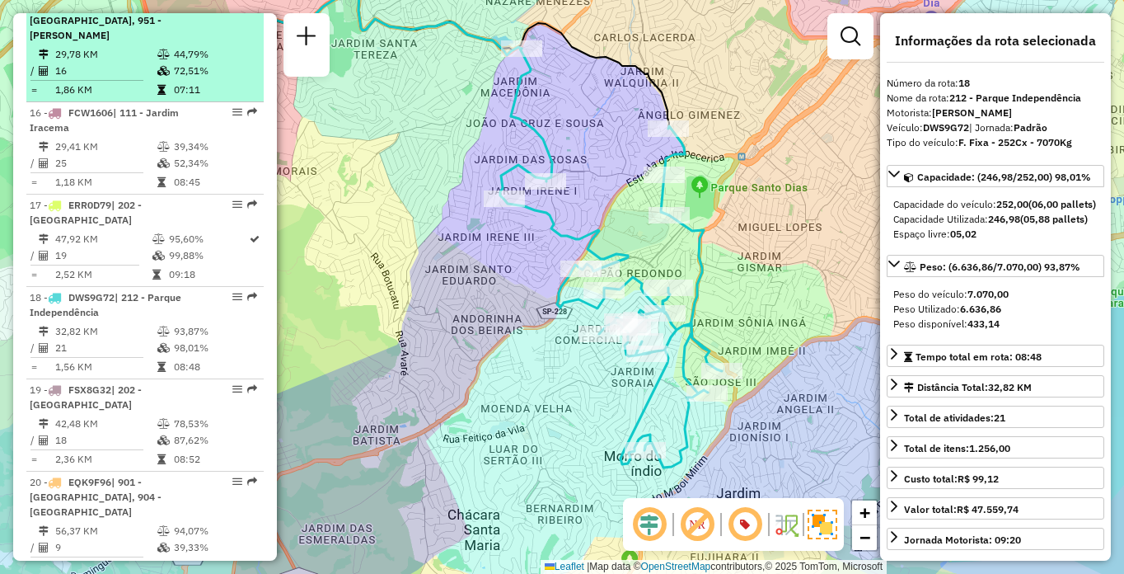
click at [132, 26] on div "15 - ESP0E17 | 950 - [GEOGRAPHIC_DATA], 951 - [PERSON_NAME]" at bounding box center [117, 20] width 175 height 44
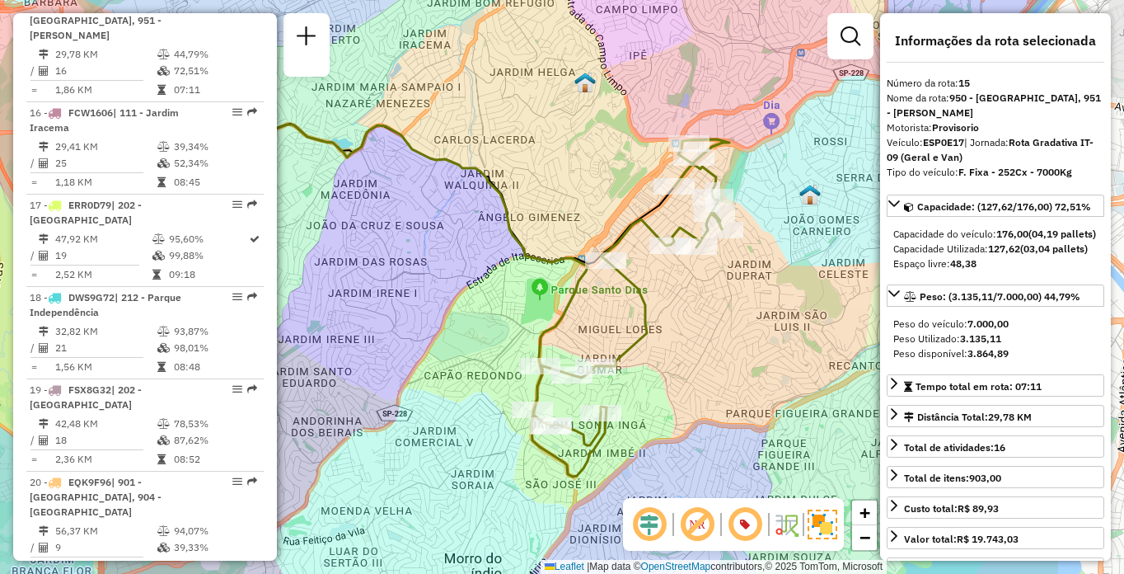
drag, startPoint x: 786, startPoint y: 330, endPoint x: 598, endPoint y: 326, distance: 187.9
click at [598, 326] on div "Janela de atendimento Grade de atendimento Capacidade Transportadoras Veículos …" at bounding box center [562, 287] width 1124 height 574
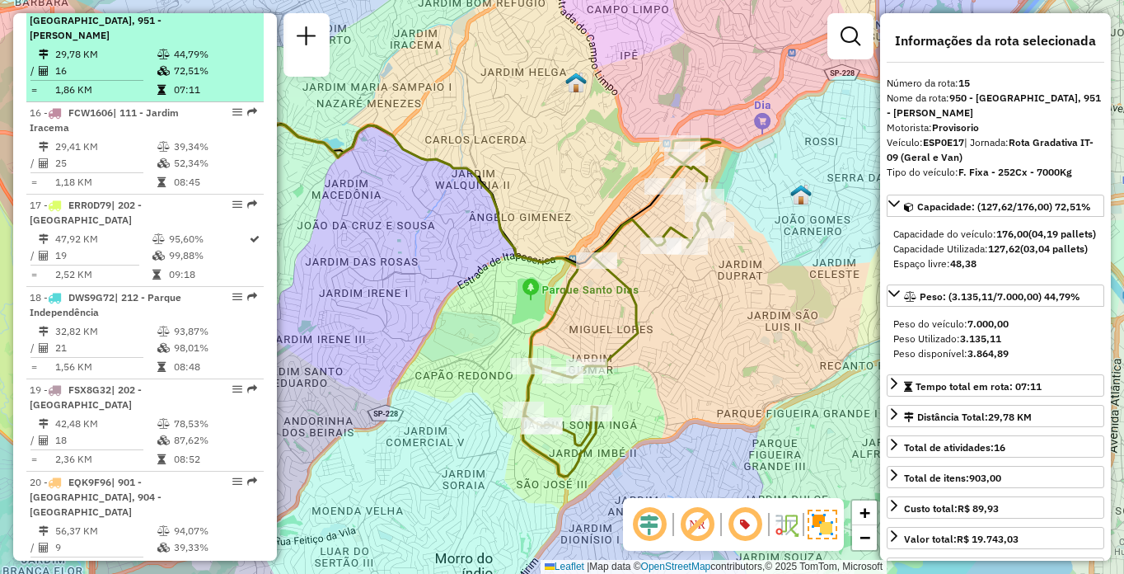
scroll to position [5964, 0]
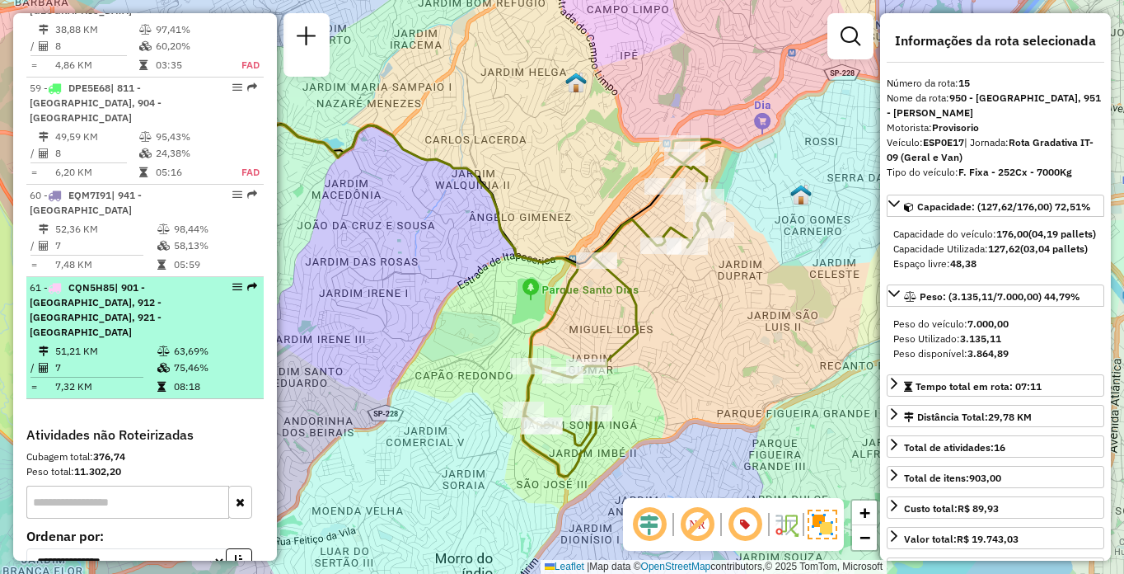
click at [101, 343] on td "51,21 KM" at bounding box center [105, 351] width 102 height 16
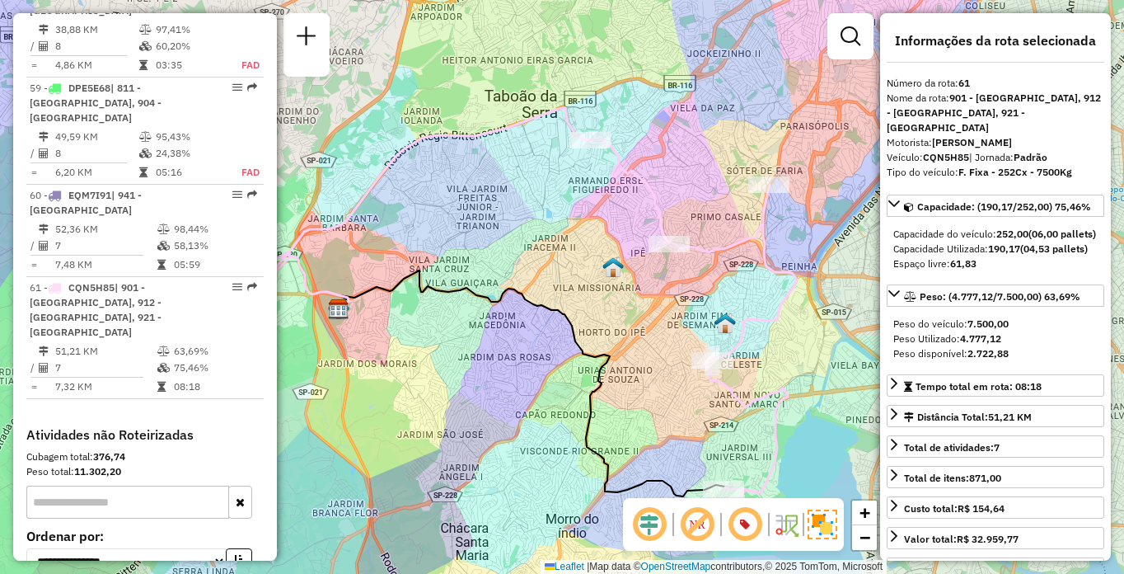
drag, startPoint x: 718, startPoint y: 368, endPoint x: 685, endPoint y: 388, distance: 38.4
click at [685, 388] on div "Janela de atendimento Grade de atendimento Capacidade Transportadoras Veículos …" at bounding box center [562, 287] width 1124 height 574
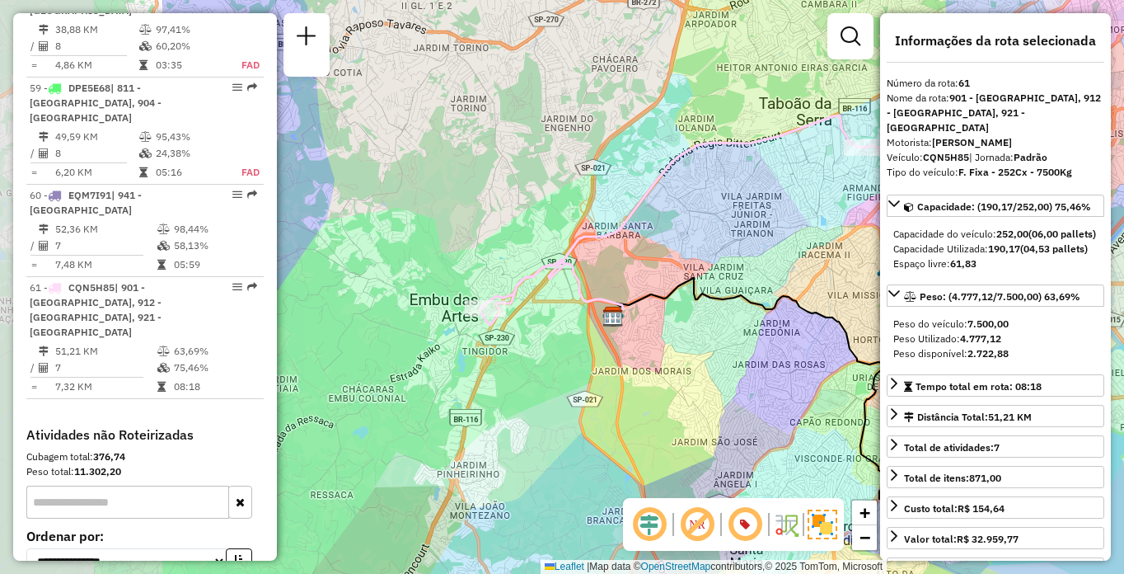
drag, startPoint x: 459, startPoint y: 351, endPoint x: 570, endPoint y: 349, distance: 111.3
click at [570, 349] on div "Janela de atendimento Grade de atendimento Capacidade Transportadoras Veículos …" at bounding box center [562, 287] width 1124 height 574
